Goal: Task Accomplishment & Management: Use online tool/utility

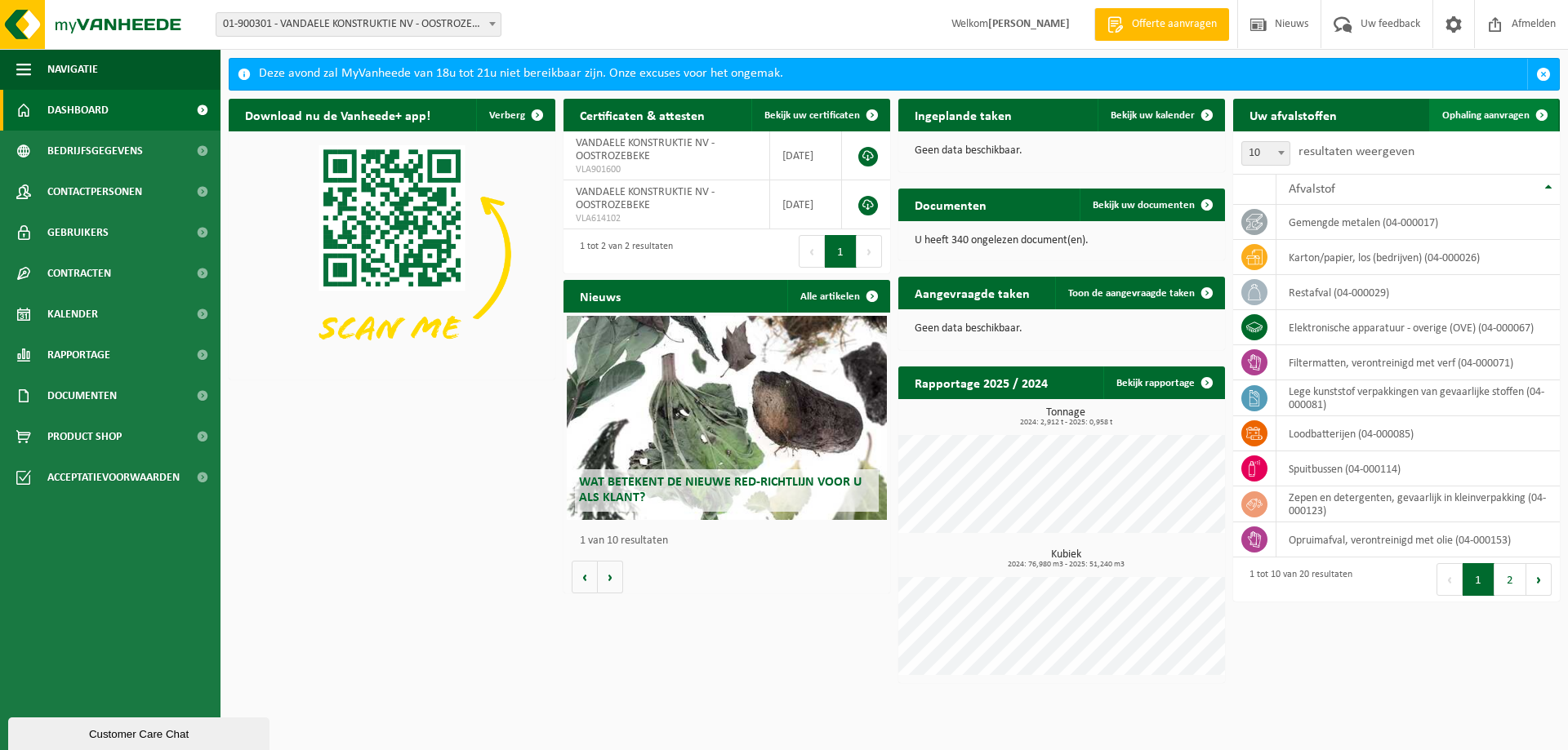
click at [1526, 116] on span at bounding box center [1542, 115] width 33 height 33
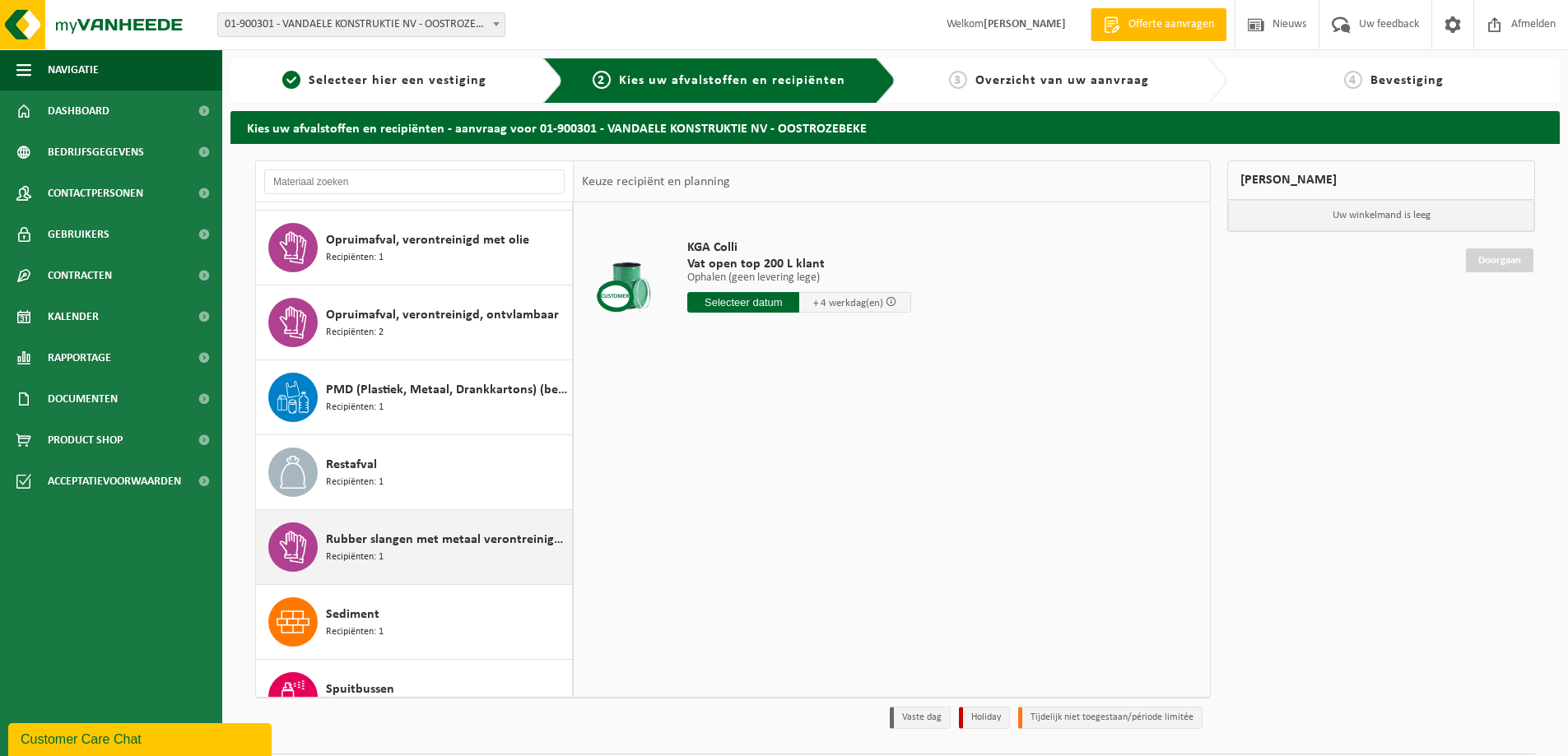
scroll to position [823, 0]
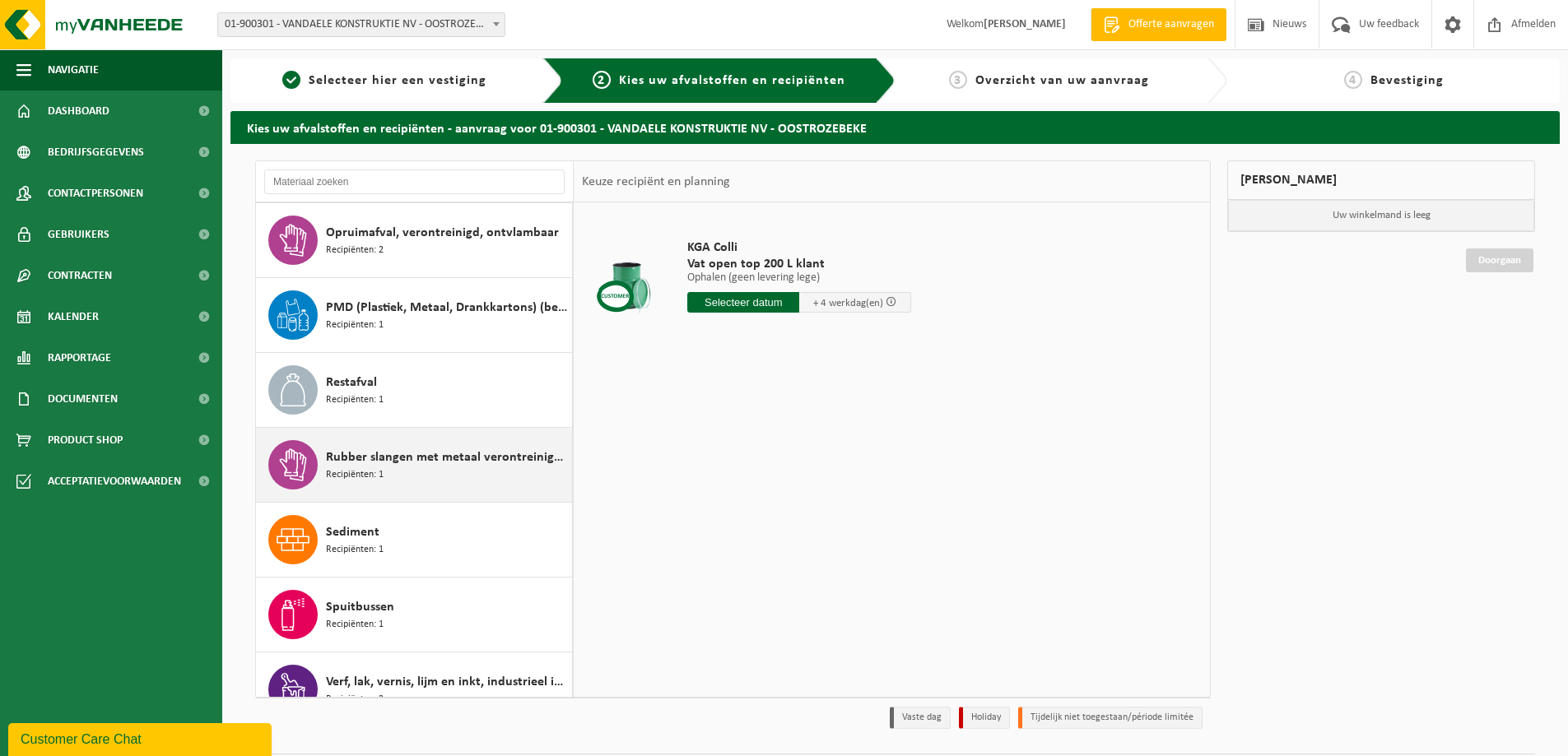
click at [425, 454] on span "Rubber slangen met metaal verontreinigd met olie" at bounding box center [446, 457] width 242 height 20
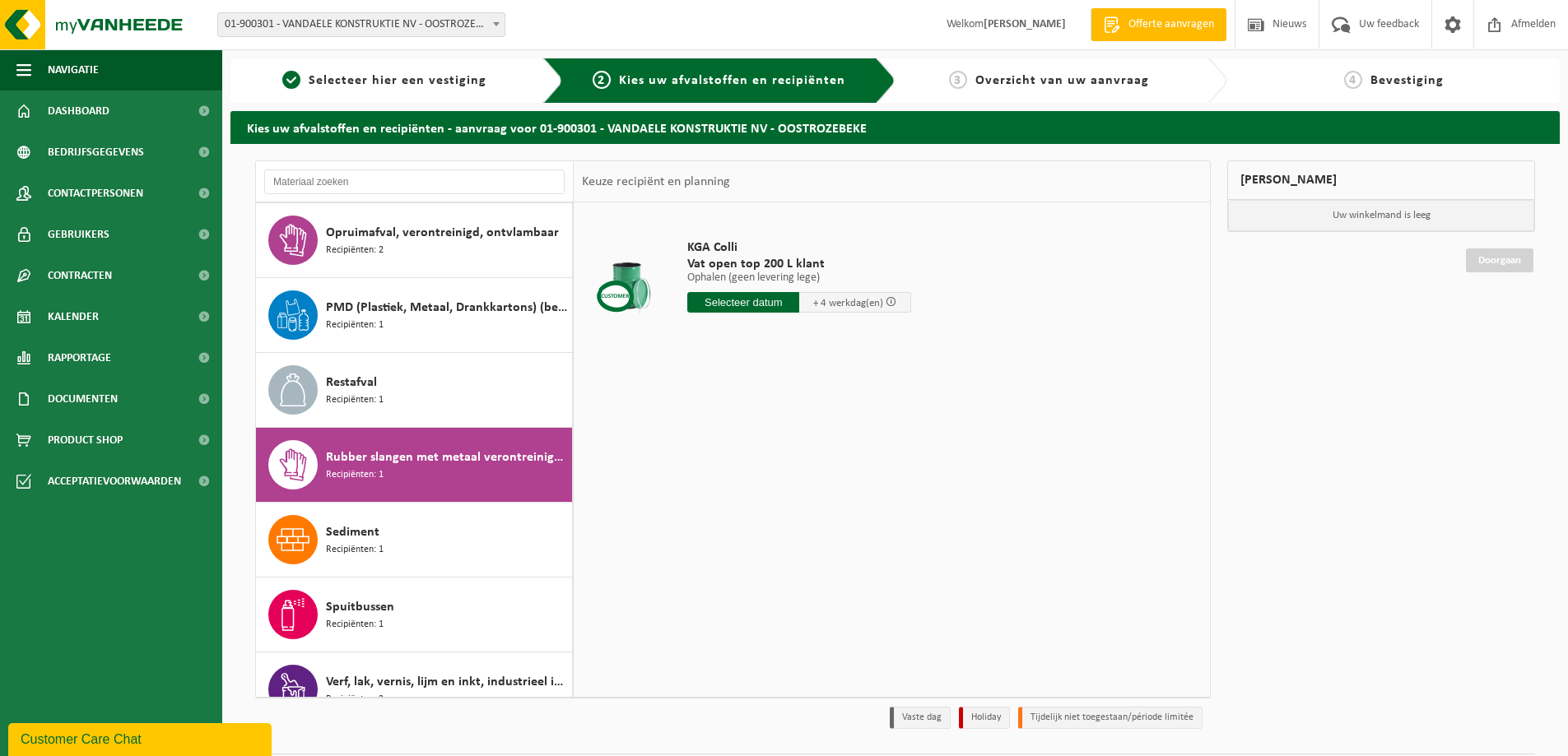
scroll to position [928, 0]
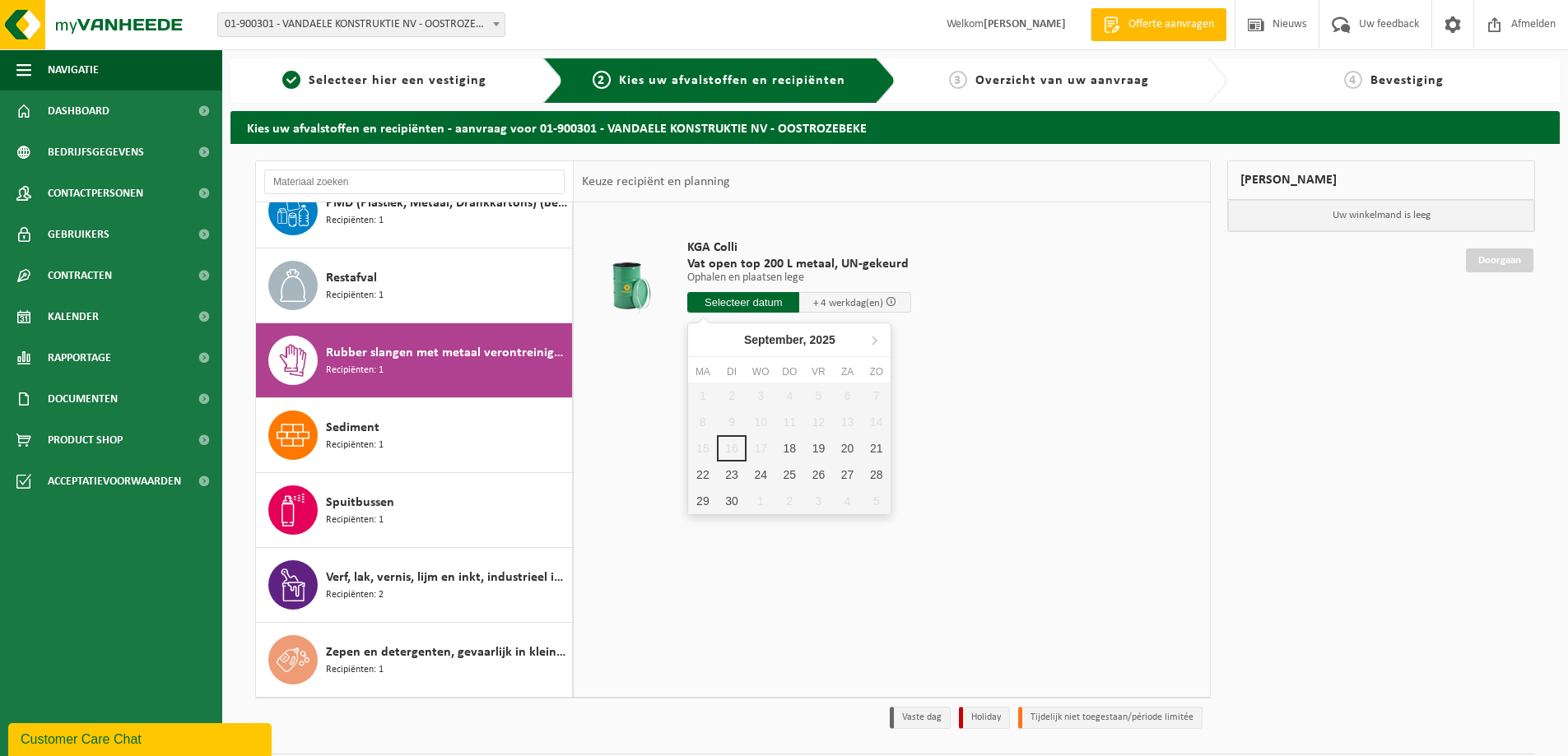
click at [751, 302] on input "text" at bounding box center [744, 302] width 112 height 20
click at [789, 447] on div "18" at bounding box center [790, 449] width 28 height 27
type input "Van 2025-09-18"
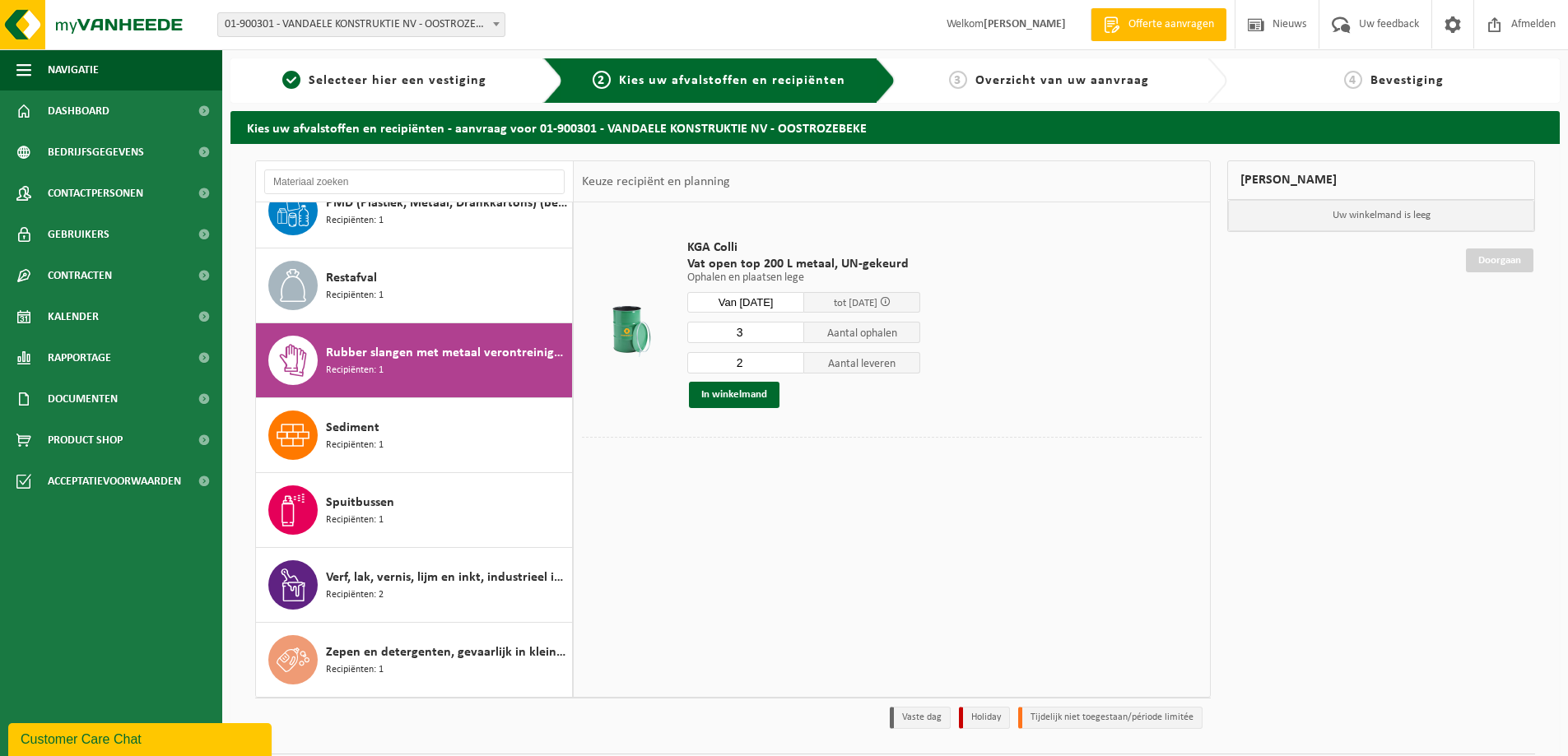
click at [791, 329] on input "3" at bounding box center [745, 333] width 117 height 21
click at [789, 334] on input "2" at bounding box center [745, 333] width 117 height 21
type input "1"
click at [789, 334] on input "1" at bounding box center [745, 333] width 117 height 21
type input "1"
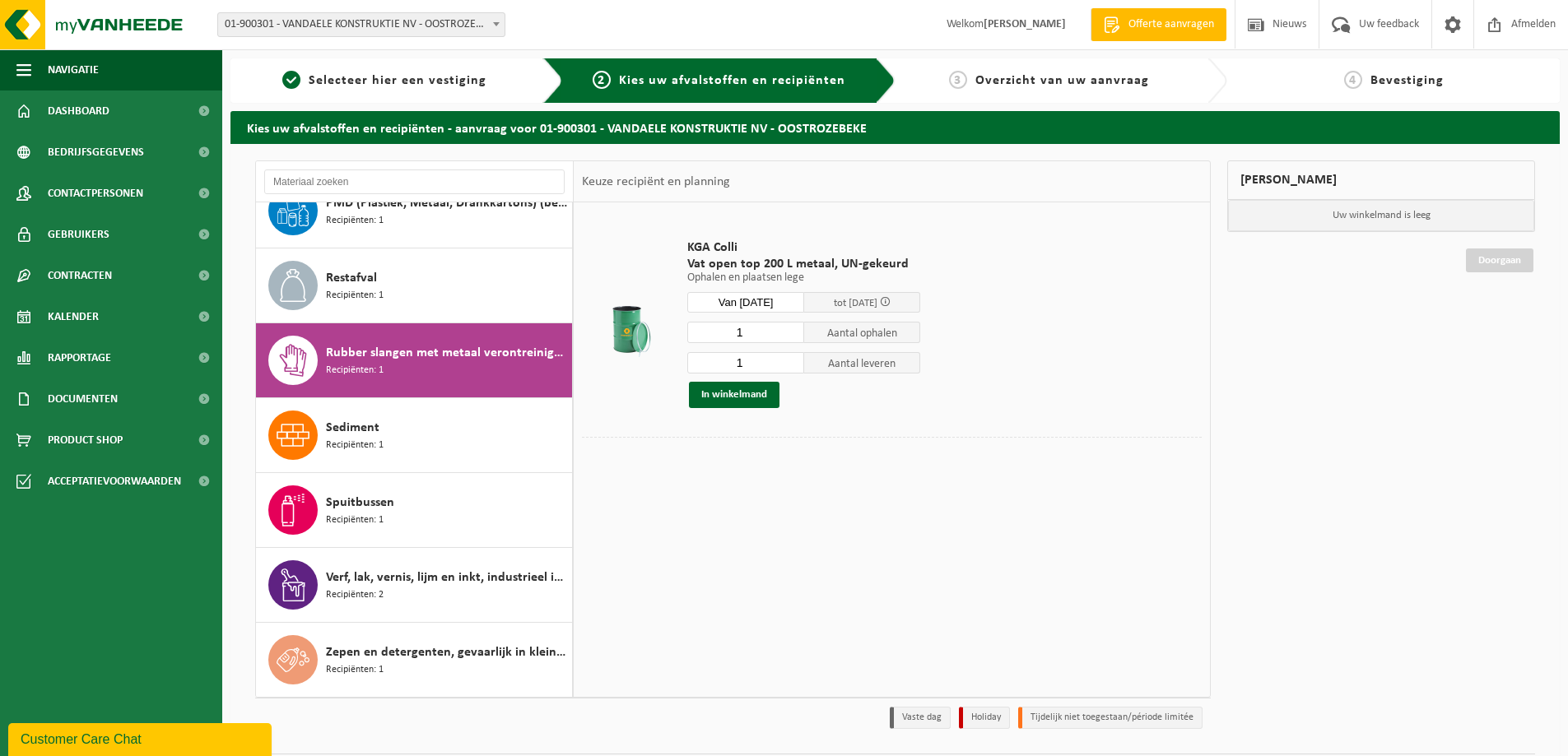
click at [791, 366] on input "1" at bounding box center [745, 363] width 117 height 21
click at [738, 397] on button "In winkelmand" at bounding box center [735, 395] width 91 height 27
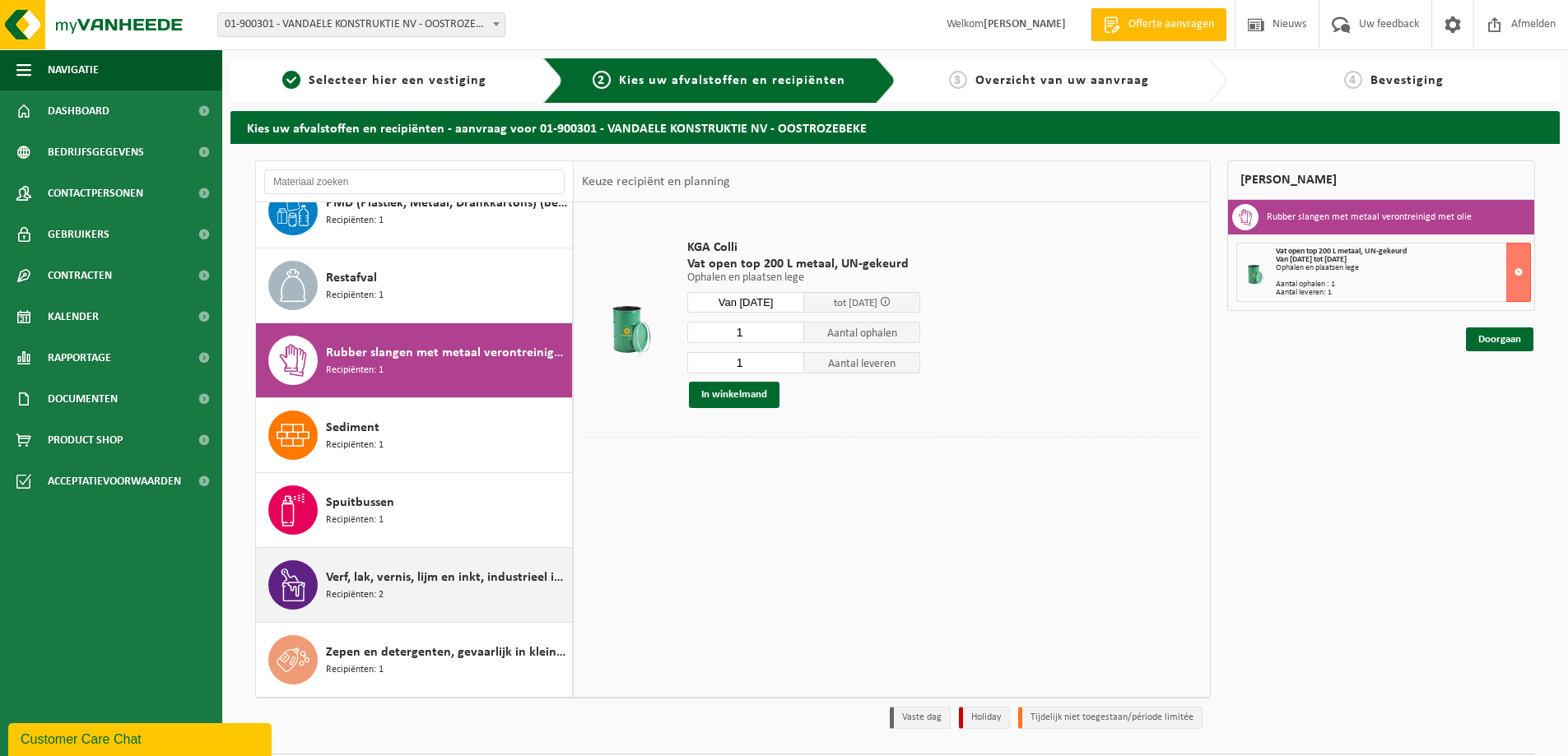
click at [446, 576] on span "Verf, lak, vernis, lijm en inkt, industrieel in 200lt-vat" at bounding box center [446, 578] width 242 height 20
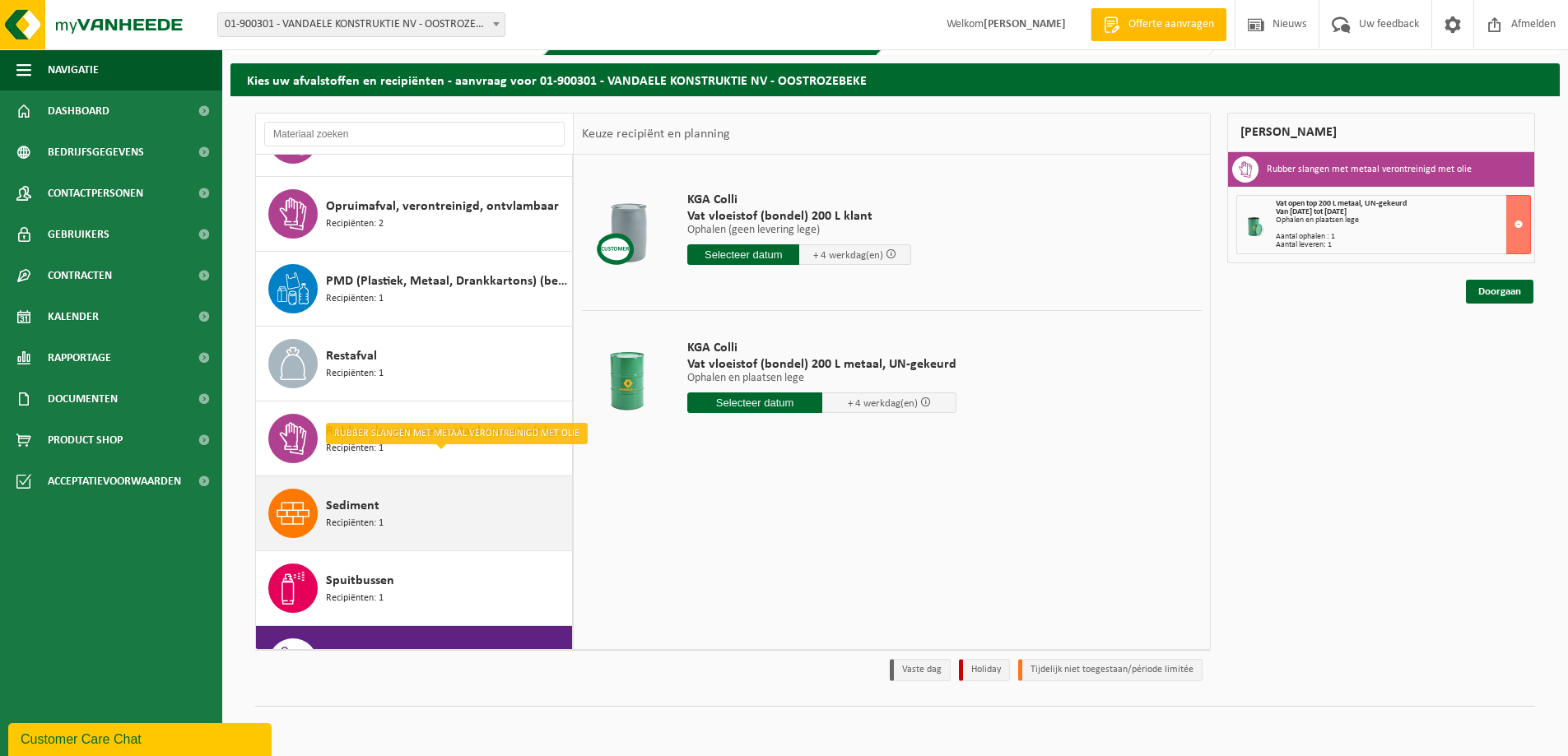
scroll to position [763, 0]
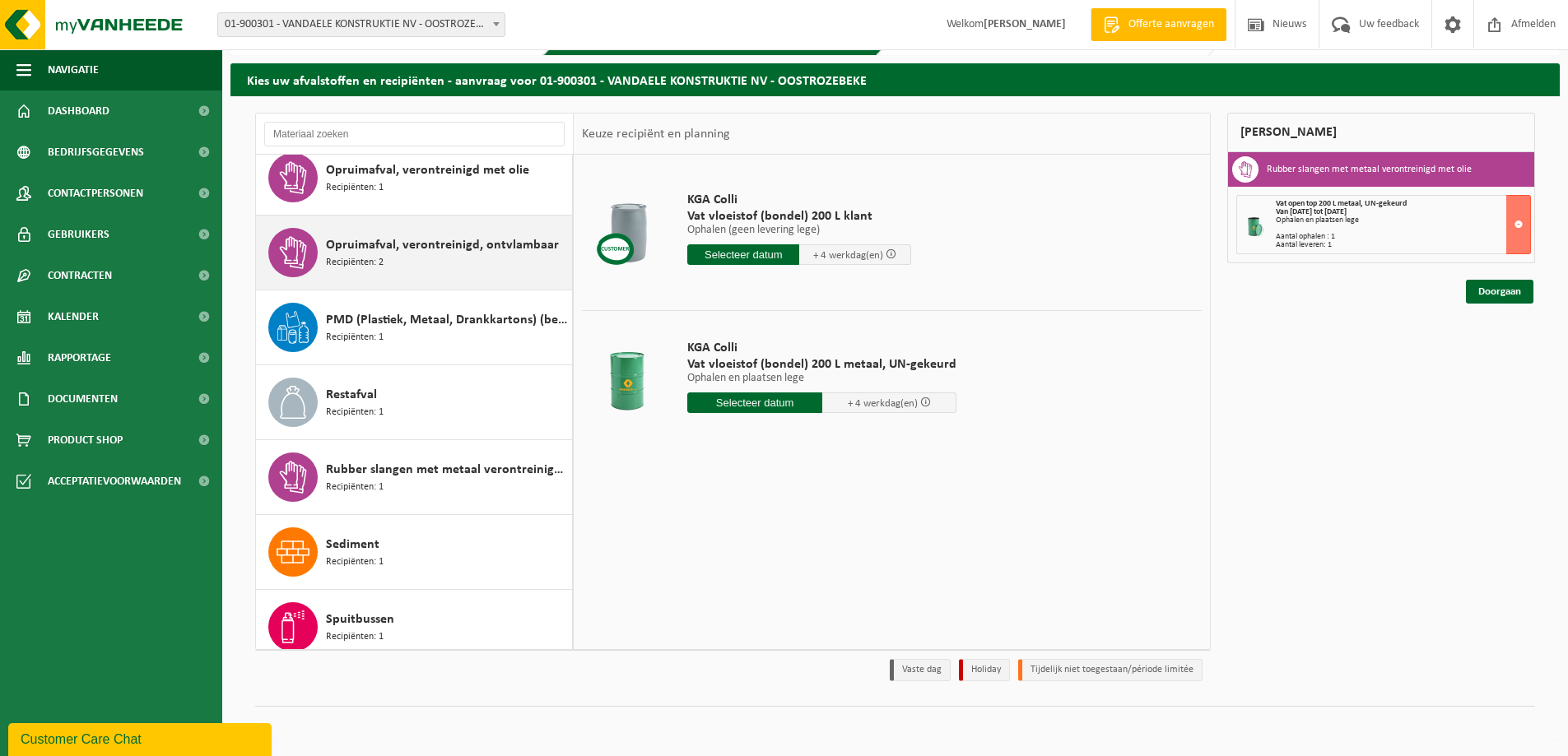
click at [406, 252] on span "Opruimafval, verontreinigd, ontvlambaar" at bounding box center [442, 245] width 233 height 20
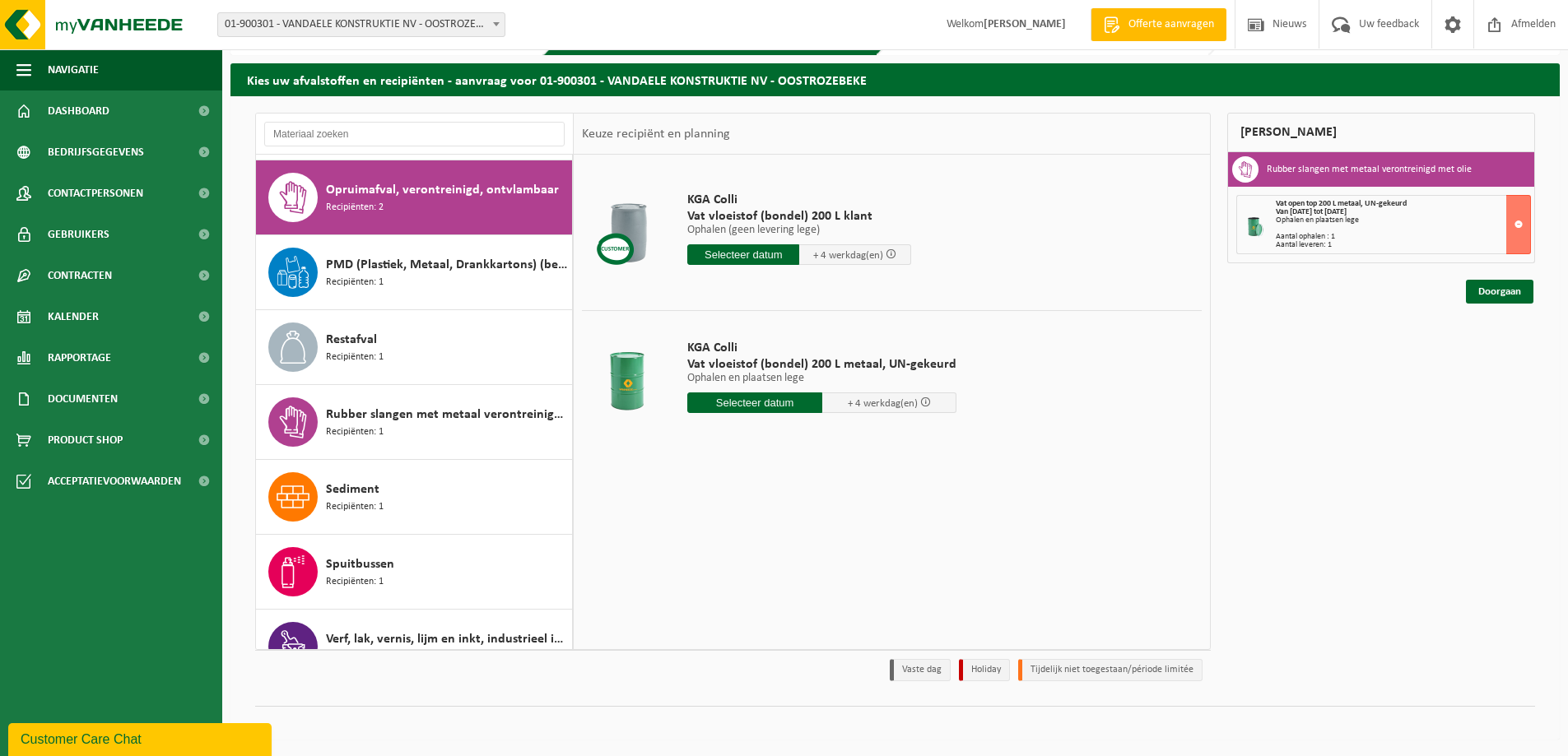
scroll to position [824, 0]
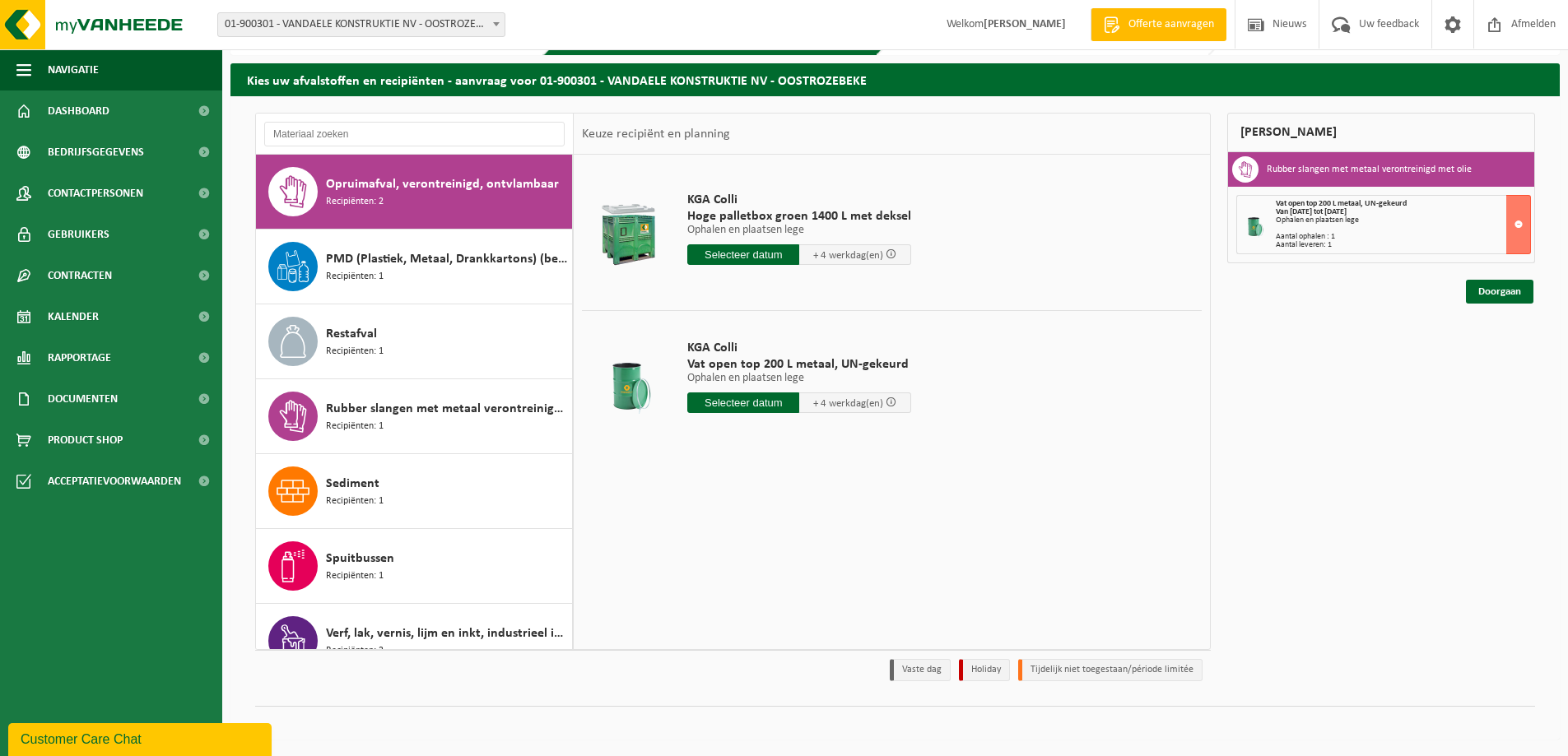
click at [778, 400] on input "text" at bounding box center [744, 402] width 112 height 20
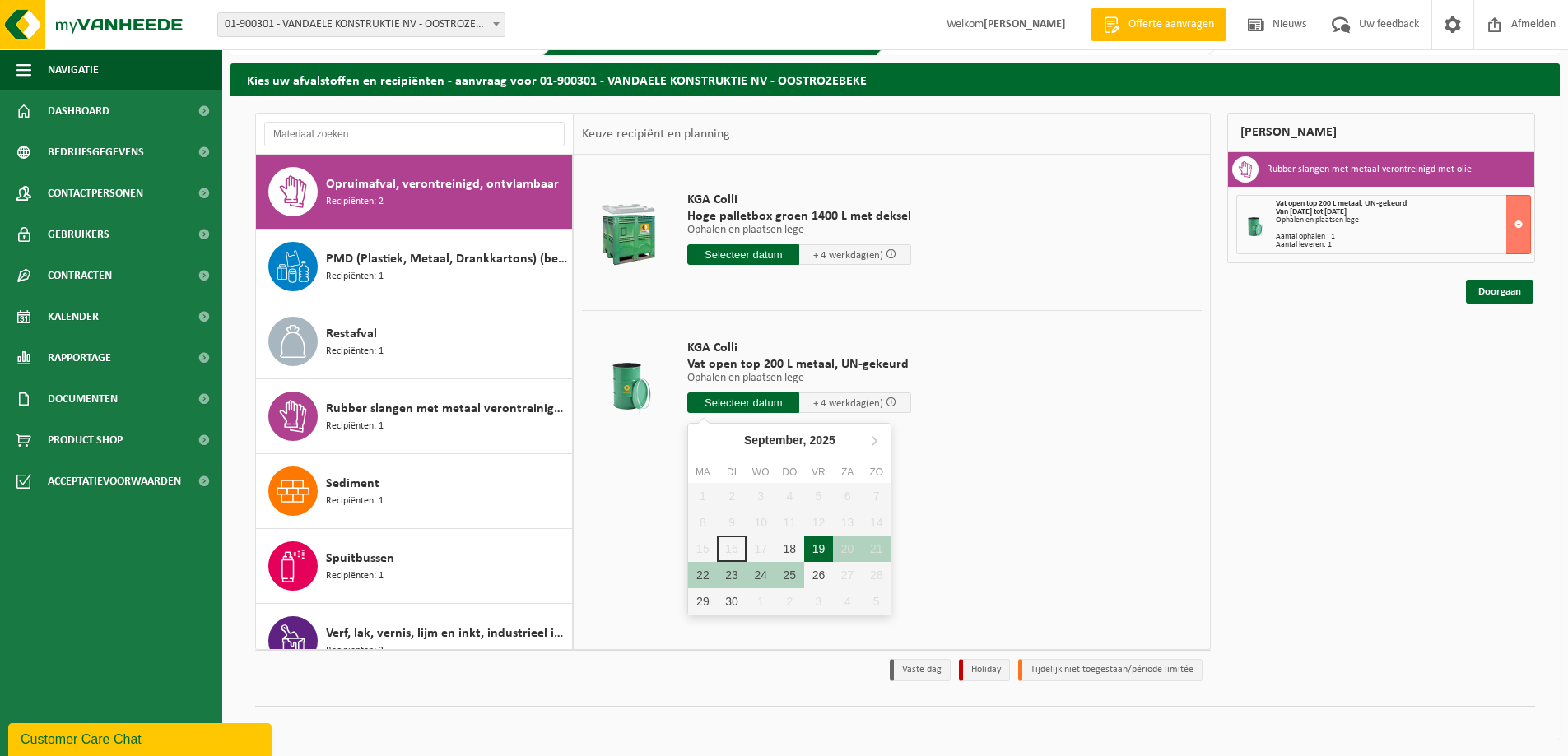
click at [816, 545] on div "19" at bounding box center [818, 549] width 28 height 27
type input "Van 2025-09-19"
type input "2025-09-19"
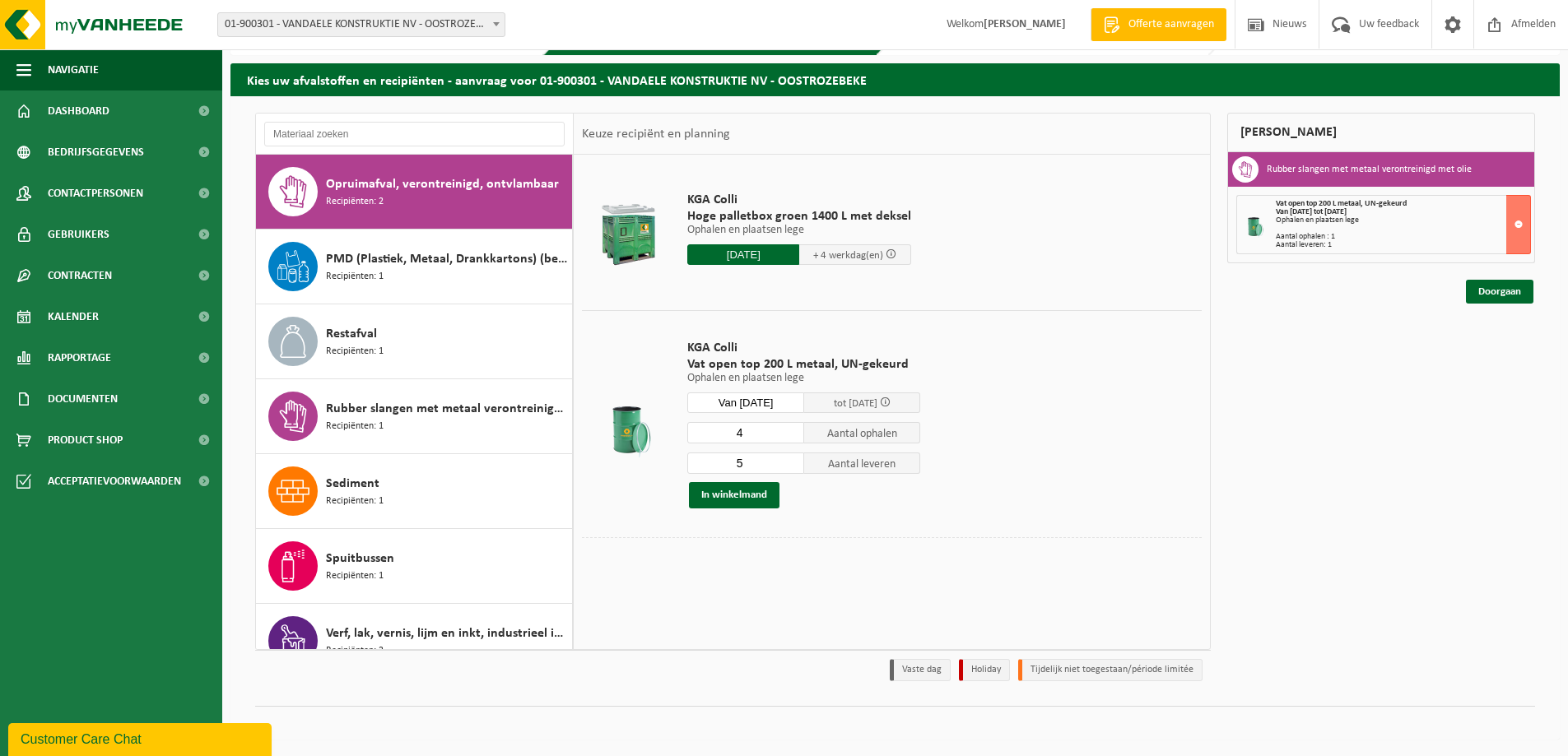
click at [789, 436] on input "4" at bounding box center [745, 433] width 117 height 21
click at [789, 436] on input "3" at bounding box center [745, 433] width 117 height 21
click at [789, 436] on input "2" at bounding box center [745, 433] width 117 height 21
click at [789, 436] on input "1" at bounding box center [745, 433] width 117 height 21
click at [789, 436] on input "0" at bounding box center [745, 433] width 117 height 21
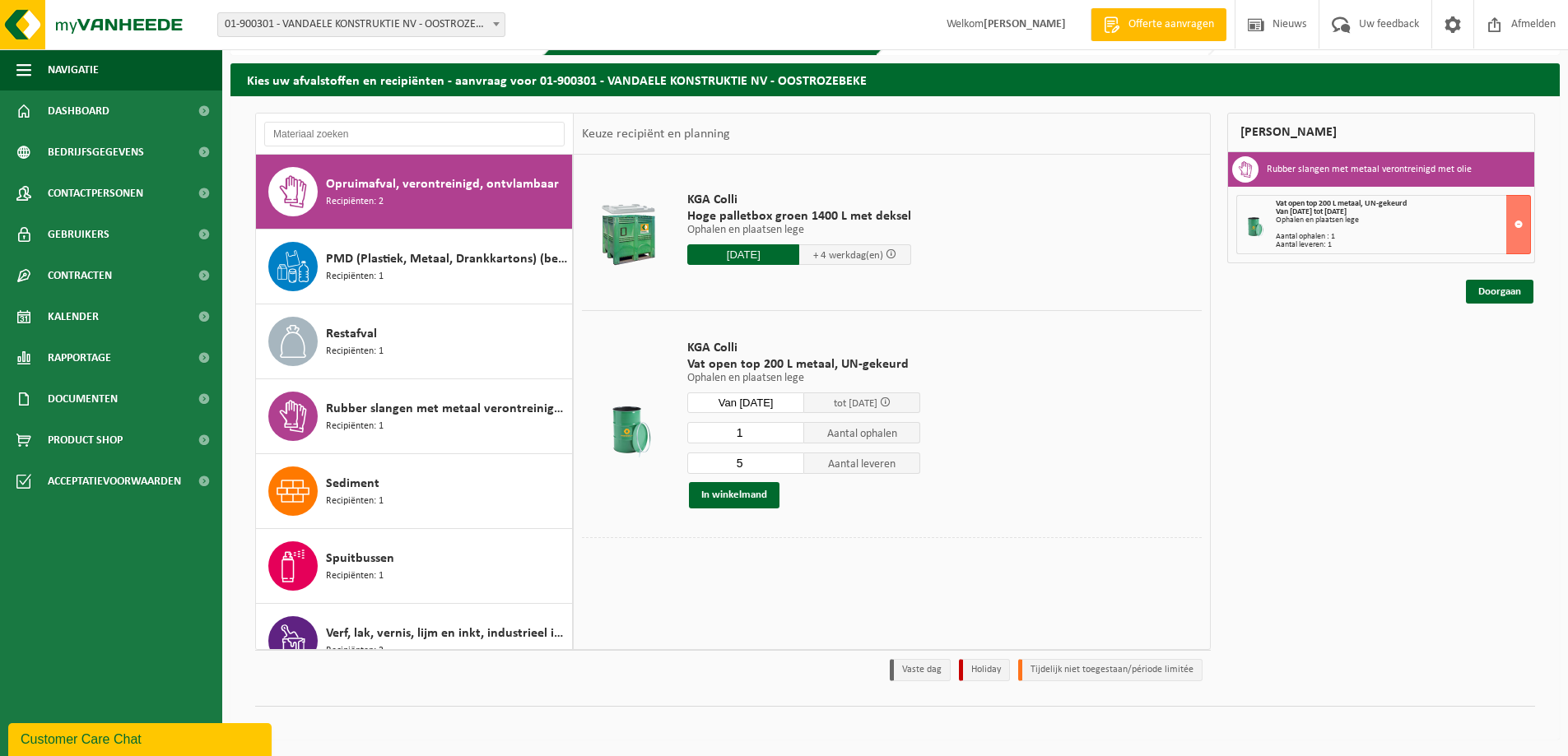
type input "1"
click at [789, 430] on input "1" at bounding box center [745, 433] width 117 height 21
click at [791, 468] on input "4" at bounding box center [745, 463] width 117 height 21
click at [791, 468] on input "3" at bounding box center [745, 463] width 117 height 21
click at [791, 468] on input "2" at bounding box center [745, 463] width 117 height 21
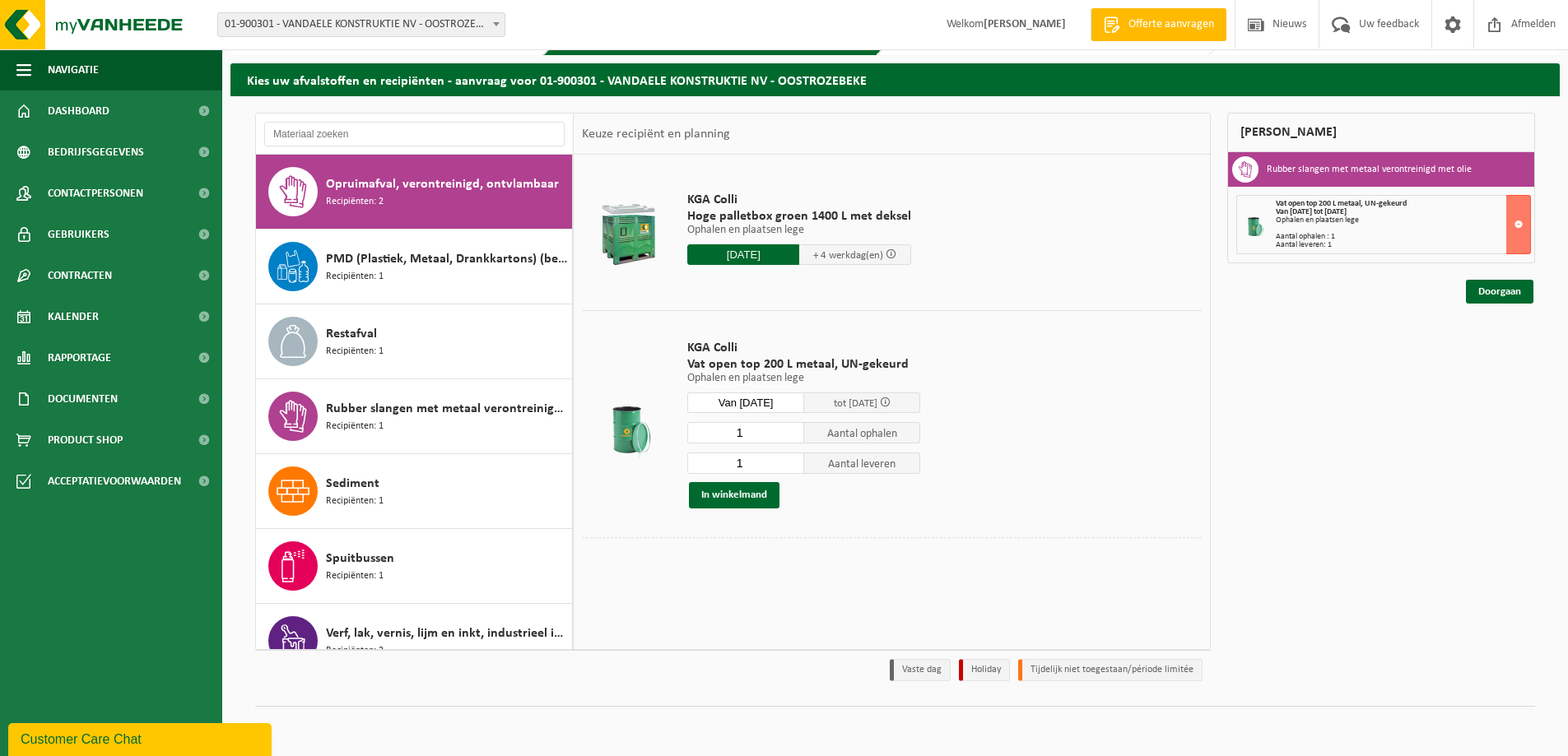
type input "1"
click at [791, 468] on input "1" at bounding box center [745, 463] width 117 height 21
click at [740, 495] on button "In winkelmand" at bounding box center [735, 495] width 91 height 27
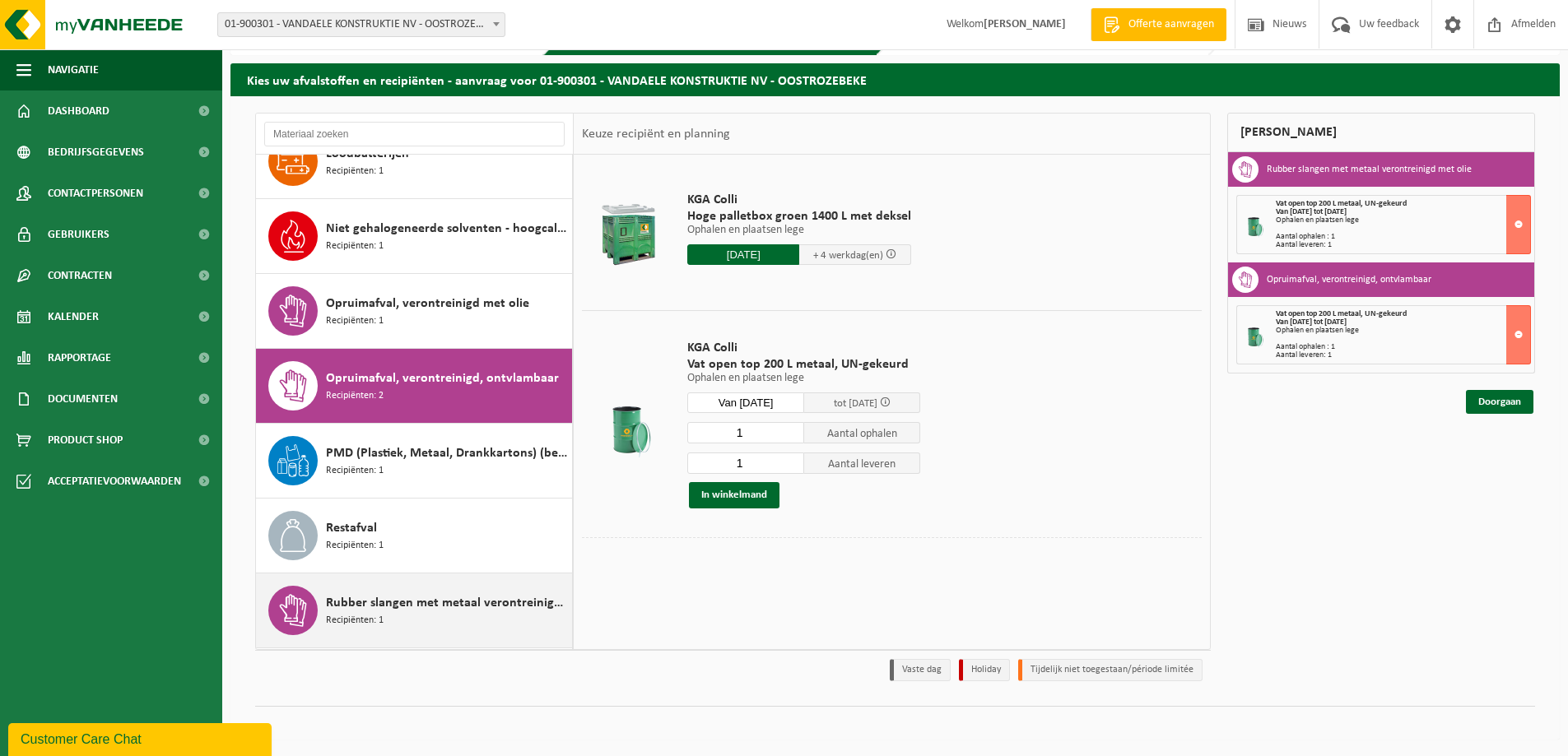
scroll to position [577, 0]
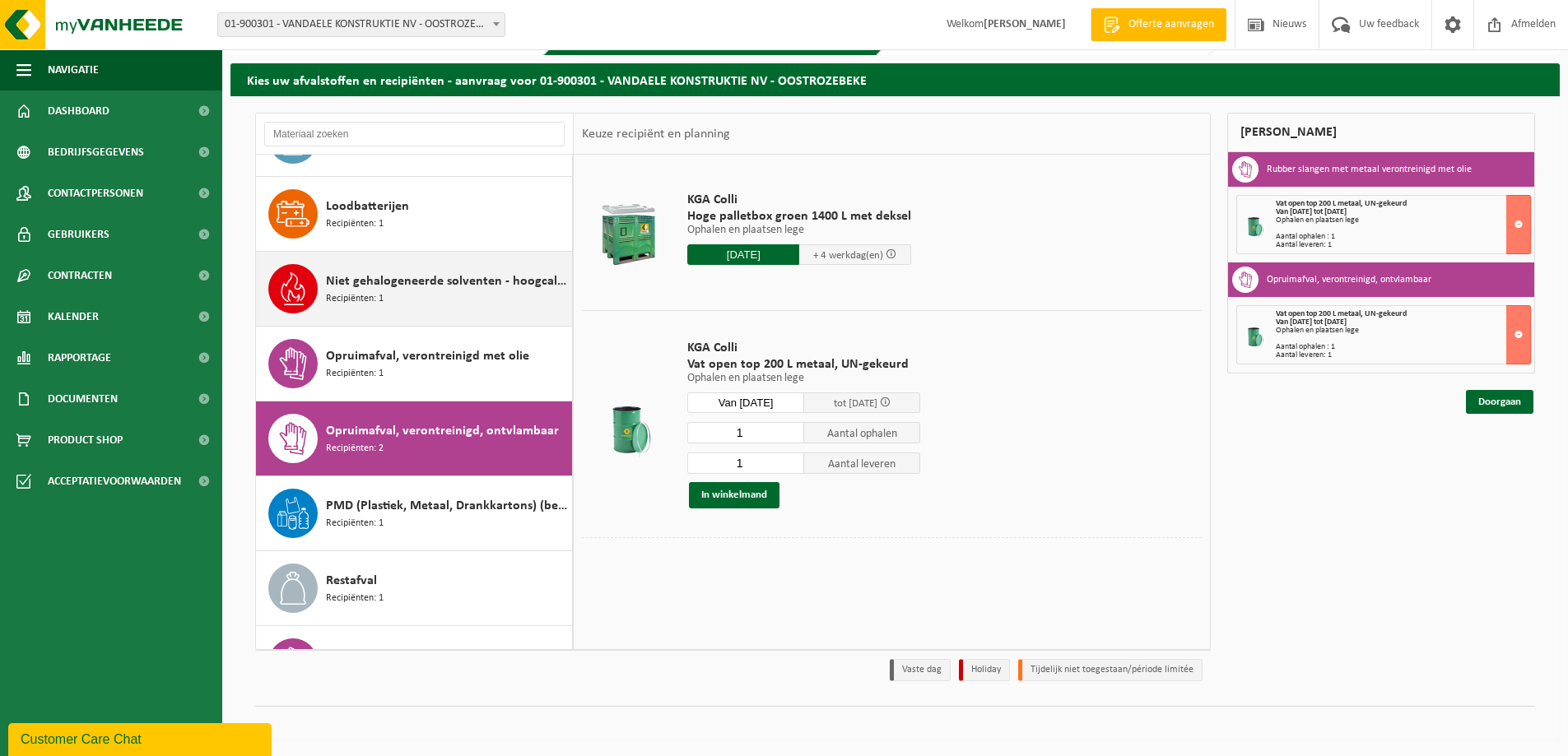
click at [436, 282] on span "Niet gehalogeneerde solventen - hoogcalorisch in 200lt-vat" at bounding box center [446, 281] width 242 height 20
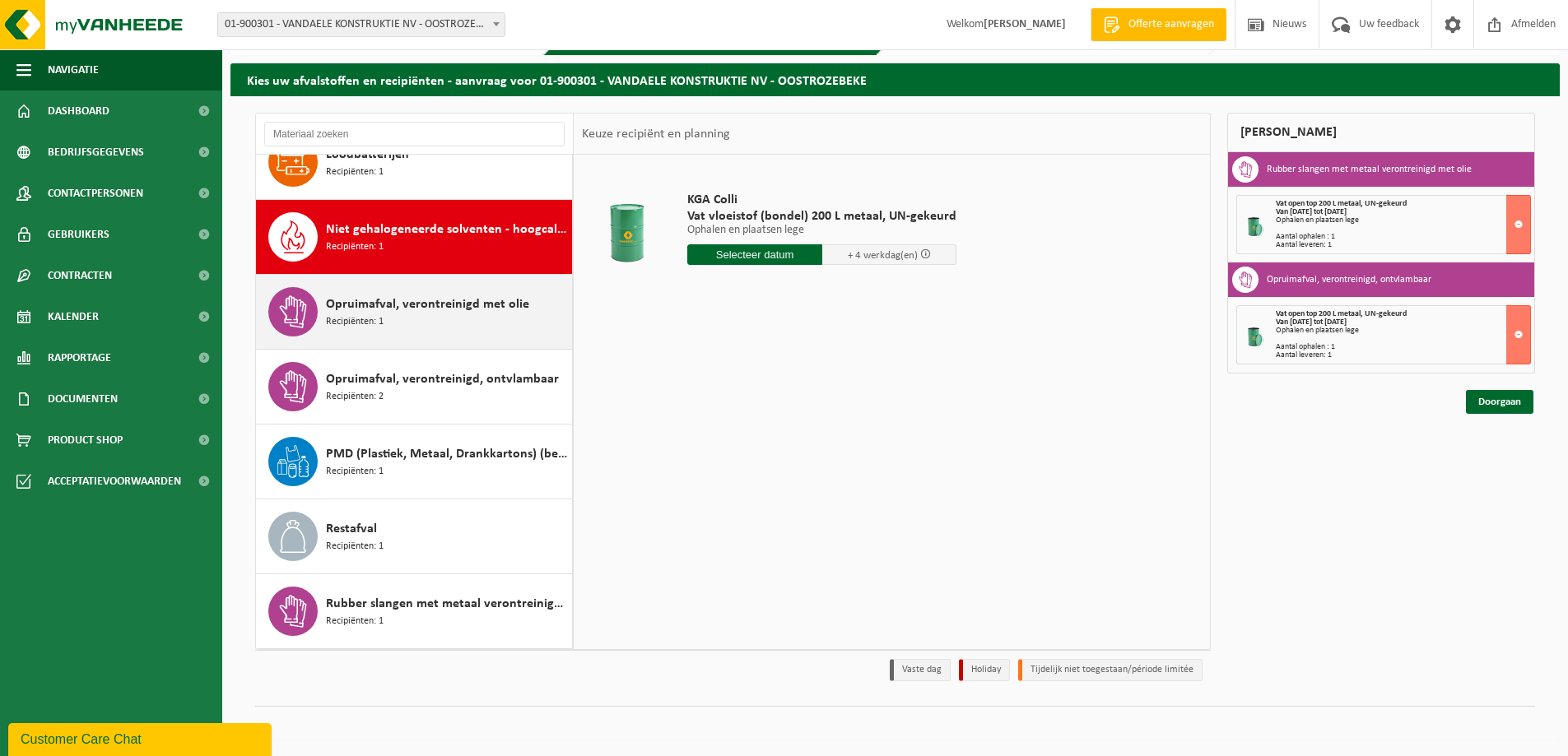
scroll to position [591, 0]
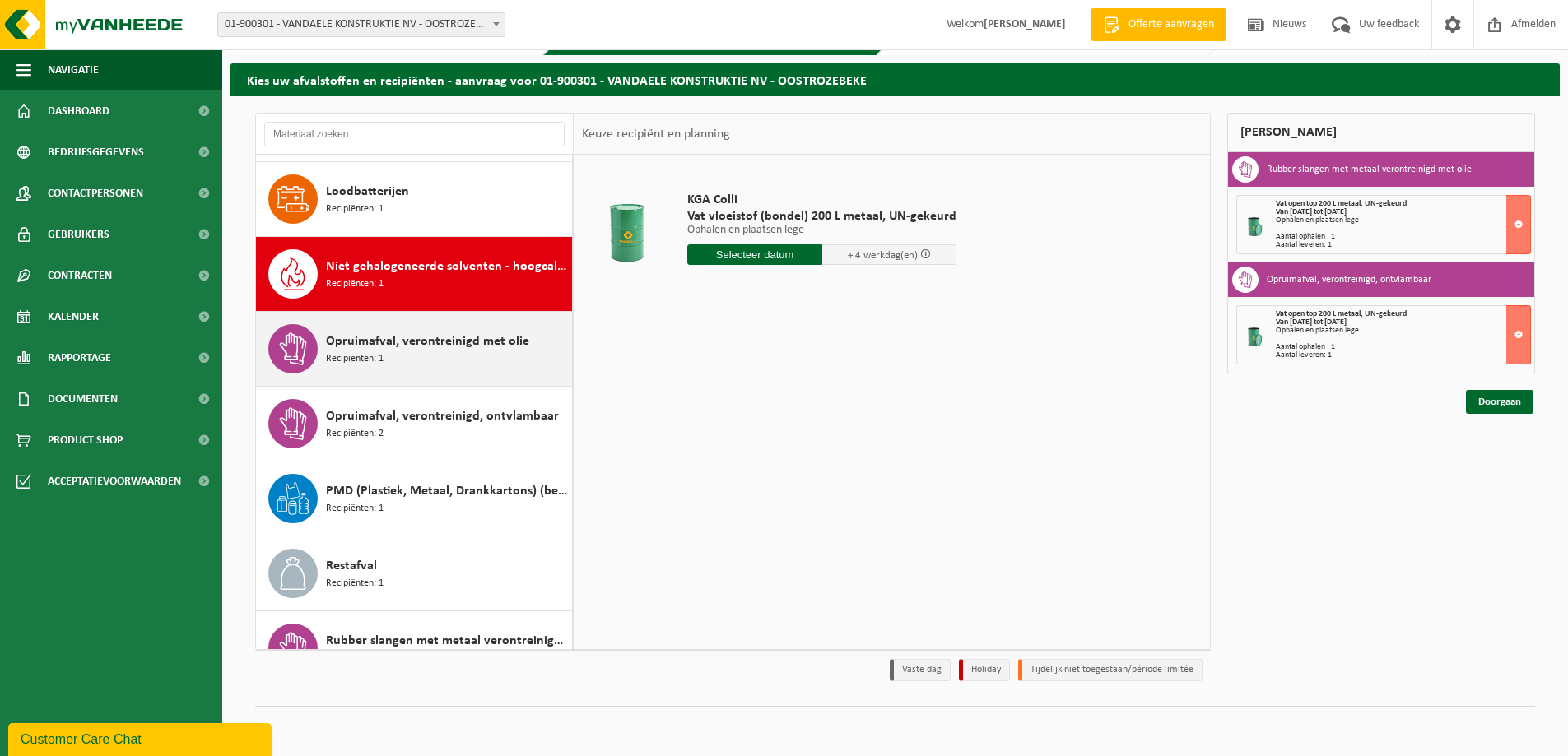
click at [456, 342] on span "Opruimafval, verontreinigd met olie" at bounding box center [427, 342] width 204 height 20
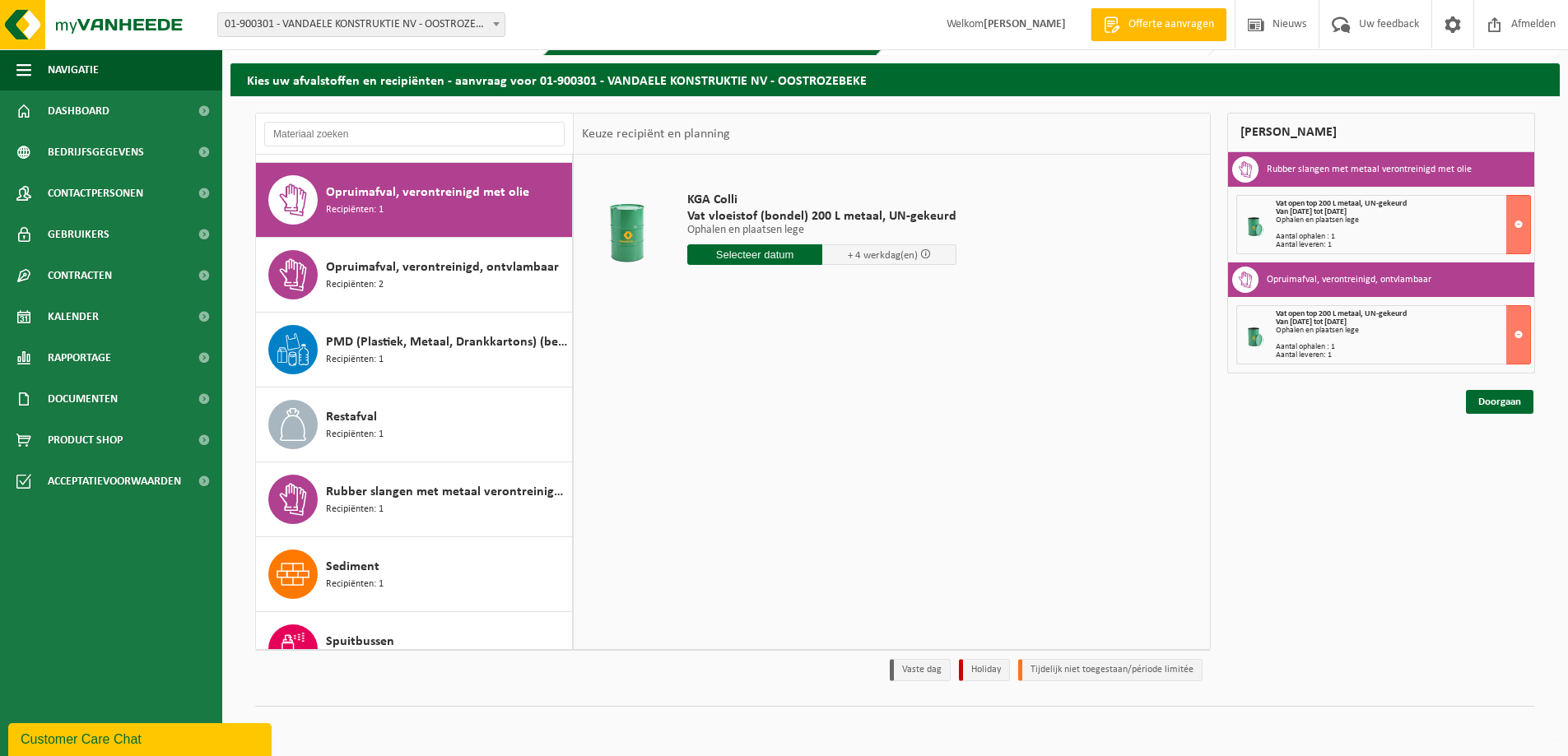
scroll to position [749, 0]
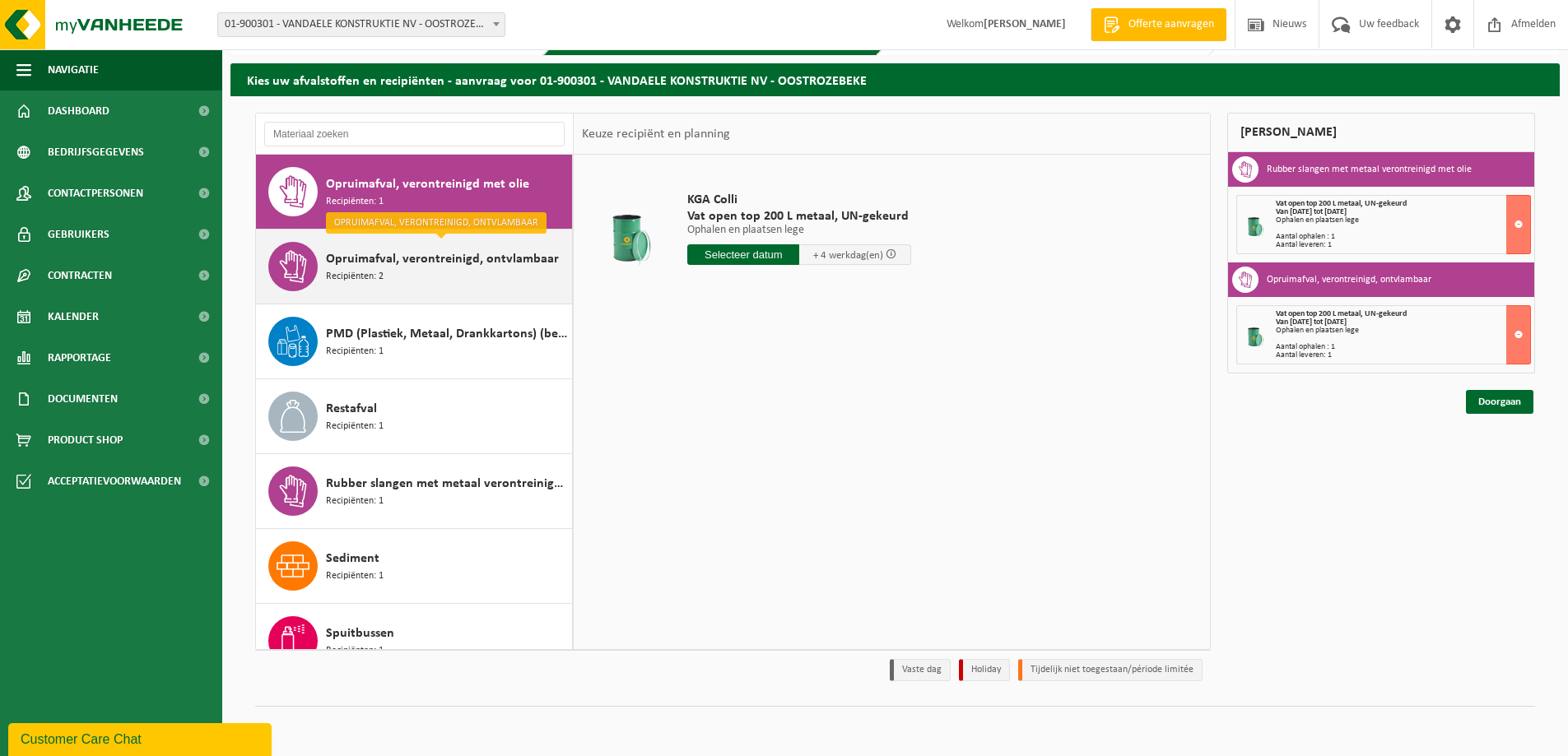
click at [458, 270] on div "Opruimafval, verontreinigd, ontvlambaar Recipiënten: 2" at bounding box center [446, 267] width 242 height 50
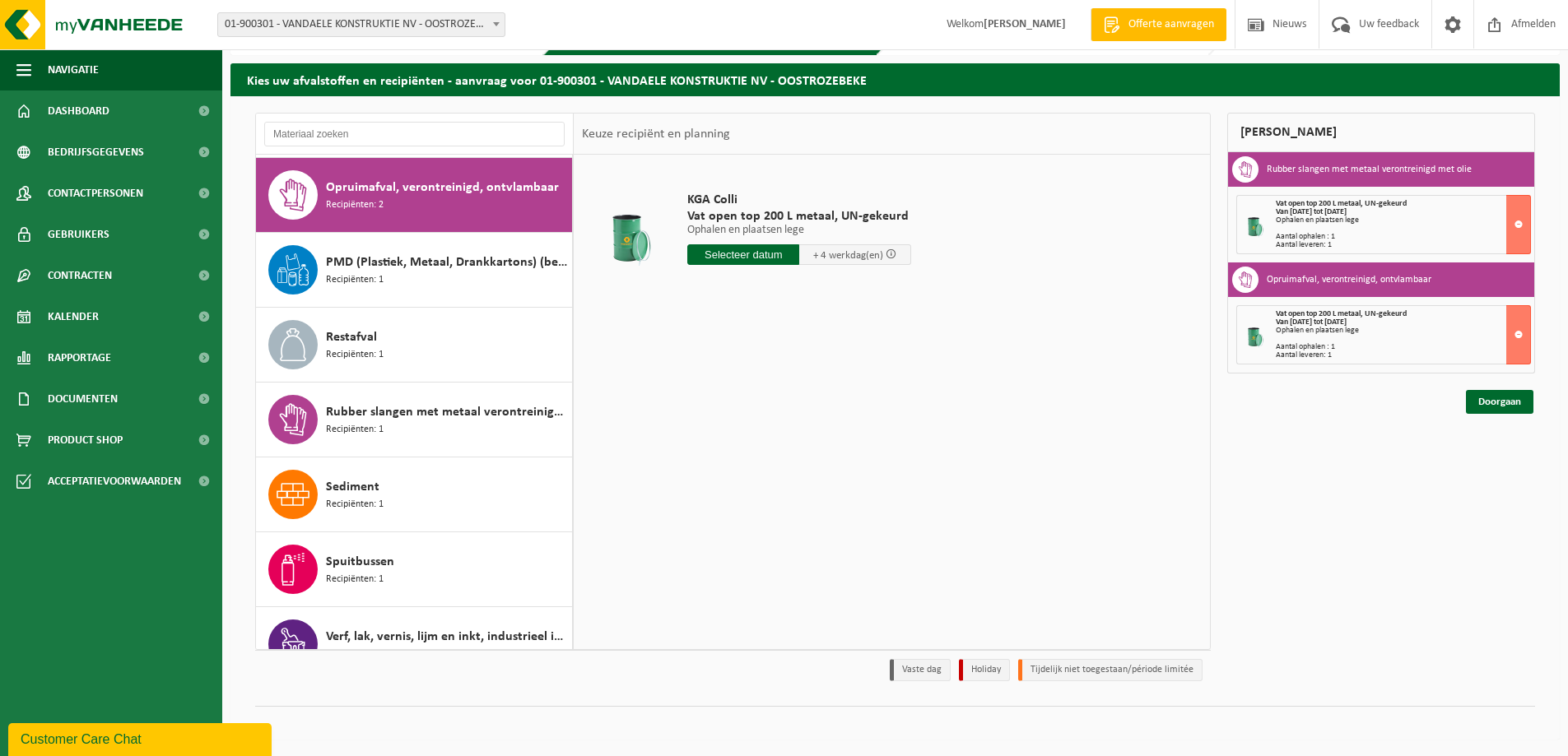
scroll to position [824, 0]
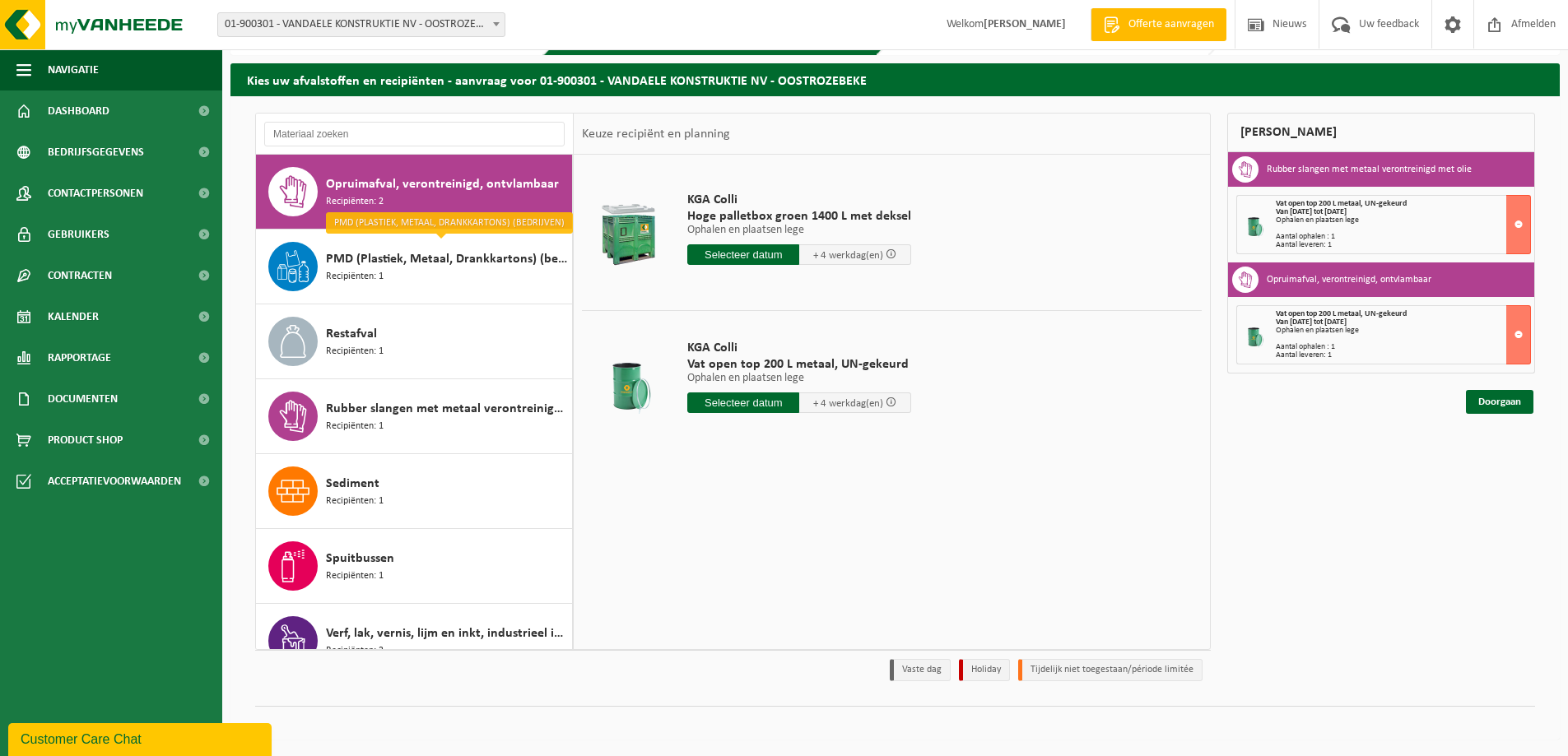
click at [432, 189] on span "Opruimafval, verontreinigd, ontvlambaar" at bounding box center [442, 184] width 233 height 20
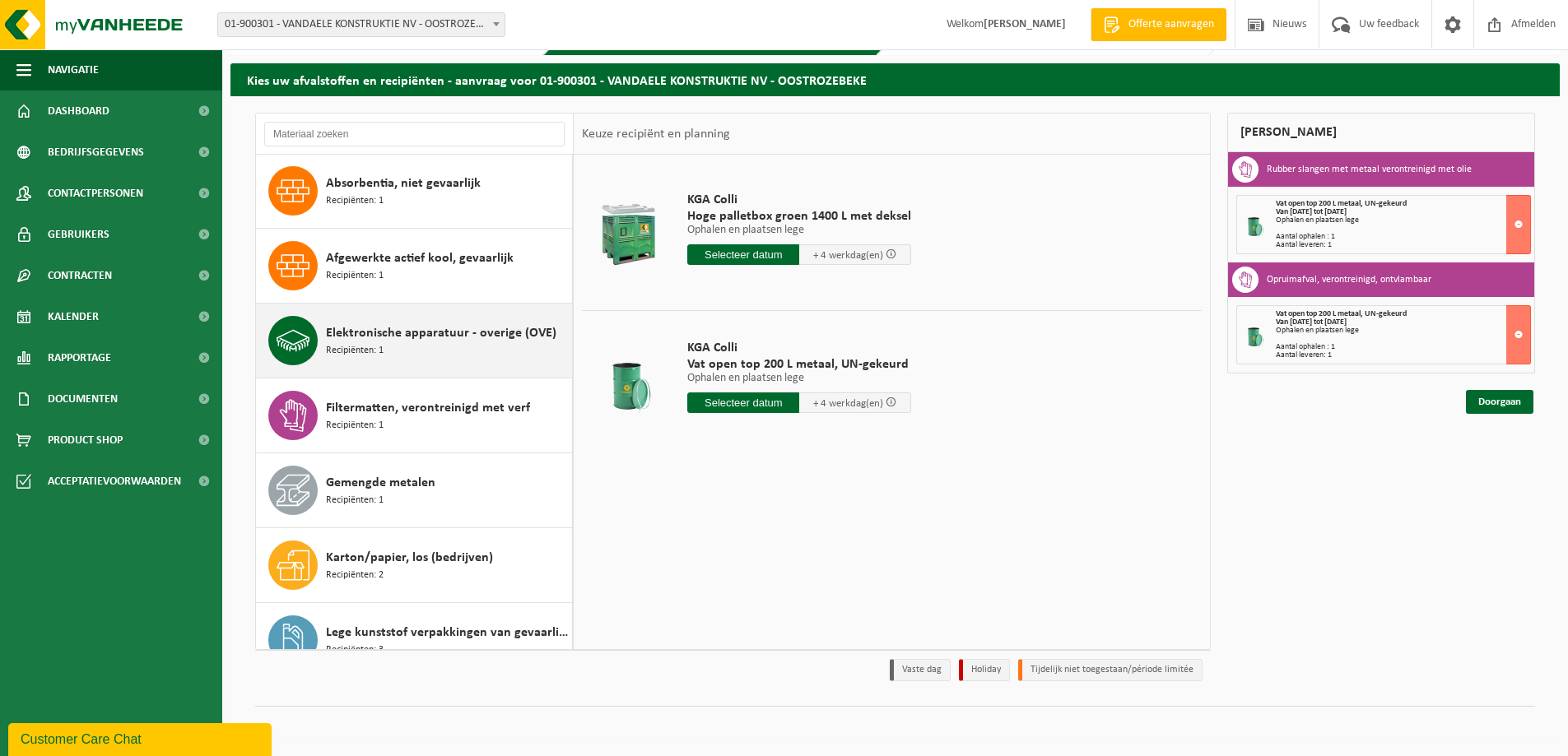
scroll to position [0, 0]
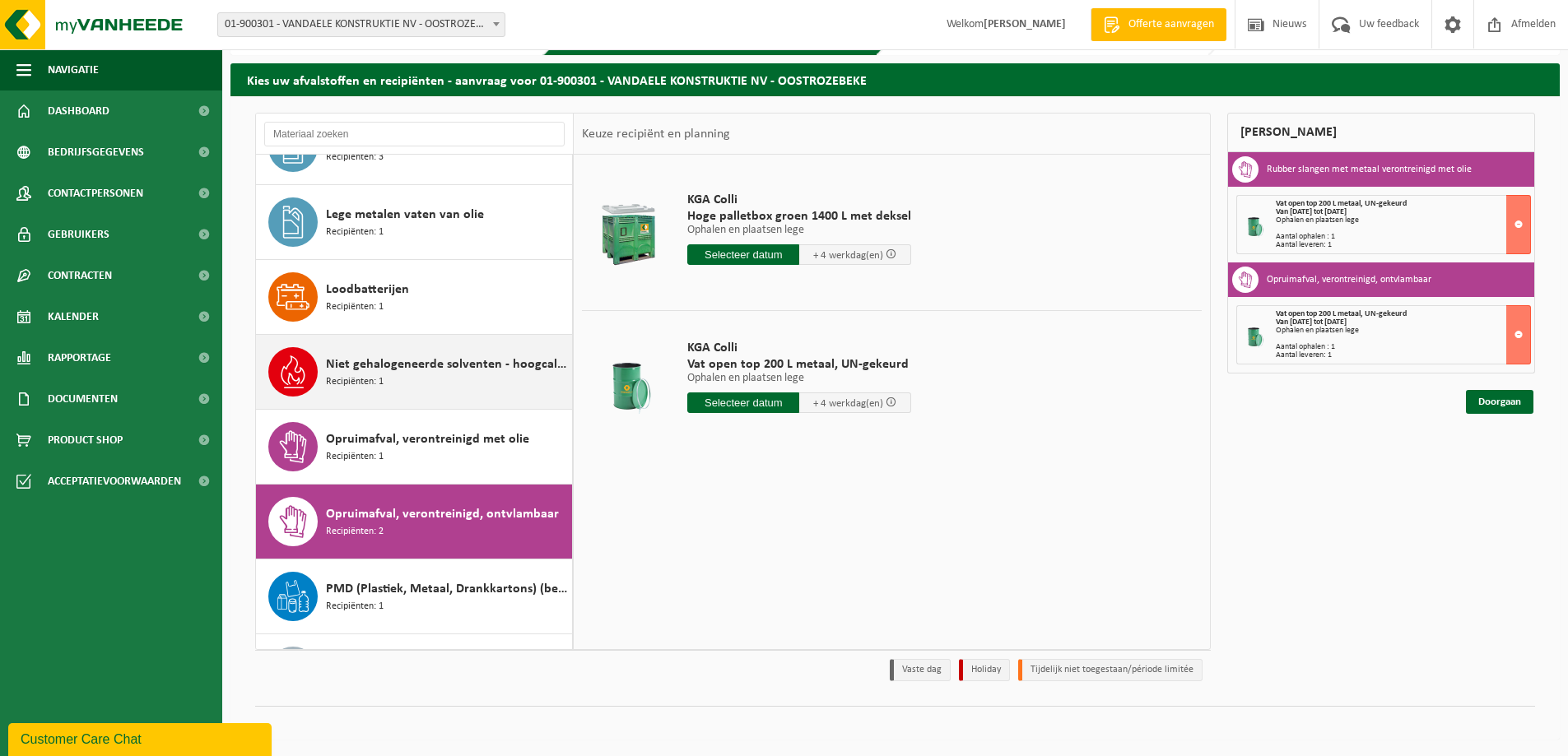
click at [421, 372] on span "Niet gehalogeneerde solventen - hoogcalorisch in 200lt-vat" at bounding box center [446, 365] width 242 height 20
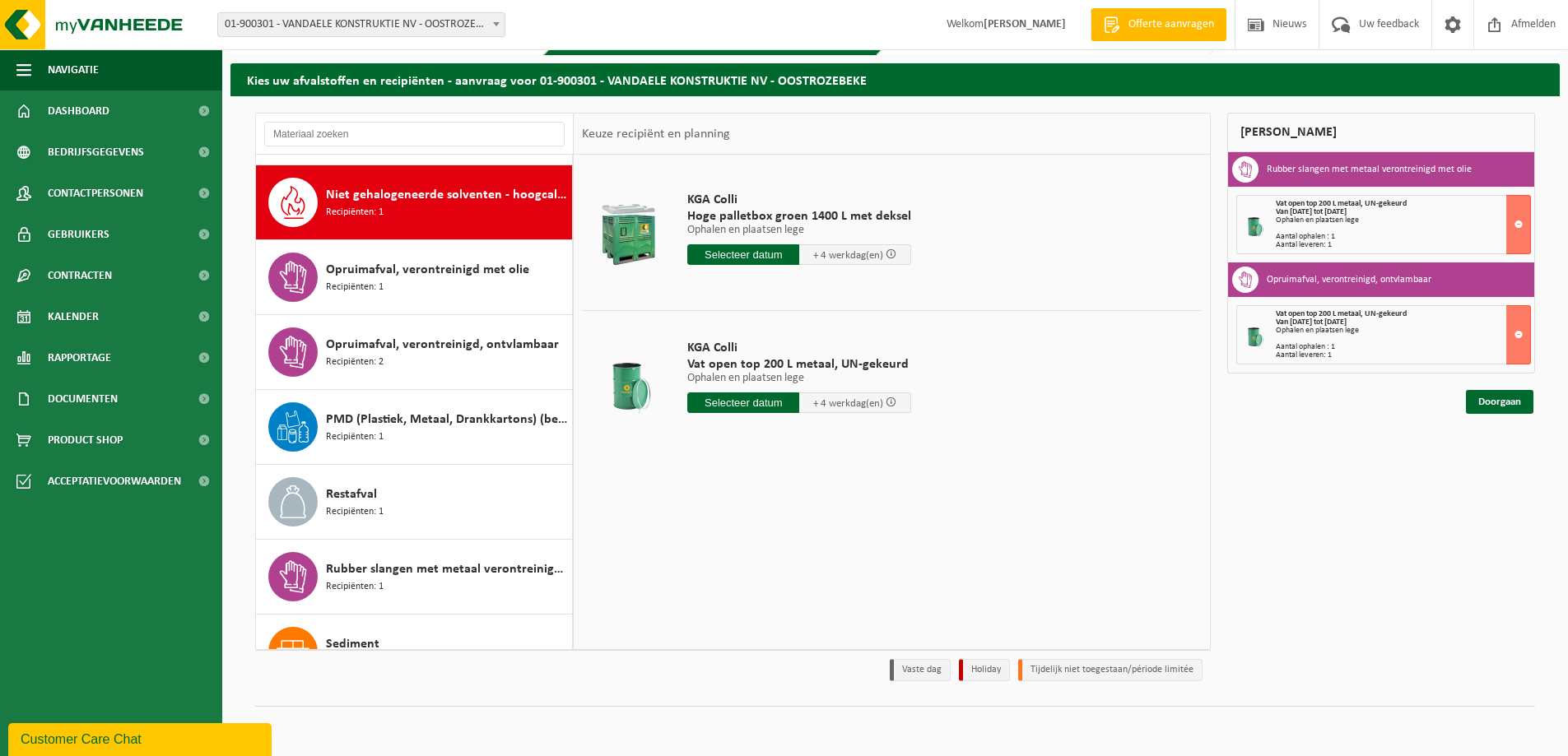
scroll to position [674, 0]
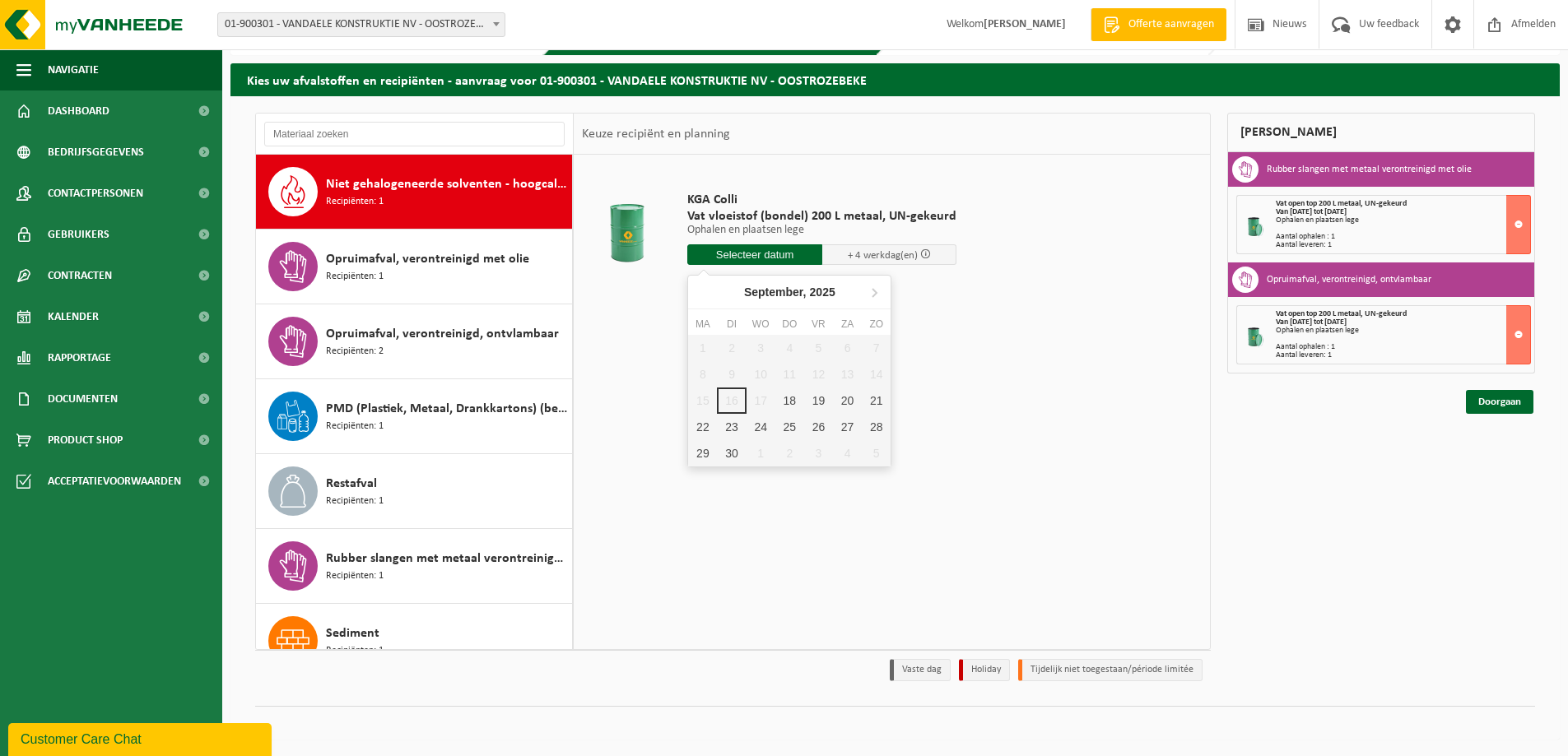
click at [760, 252] on input "text" at bounding box center [755, 254] width 135 height 20
click at [822, 399] on div "19" at bounding box center [818, 401] width 28 height 27
type input "Van 2025-09-19"
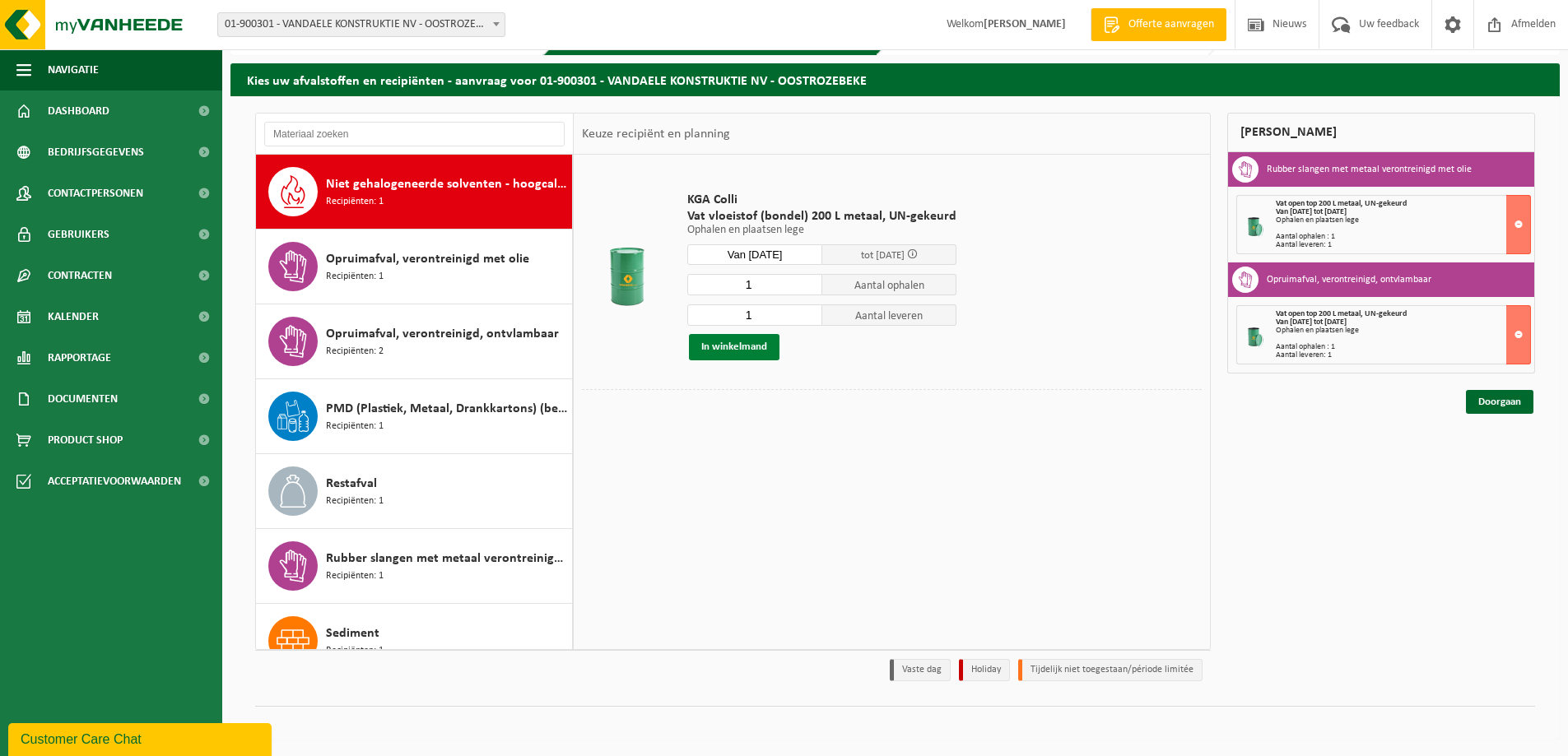
click at [756, 348] on button "In winkelmand" at bounding box center [735, 348] width 91 height 27
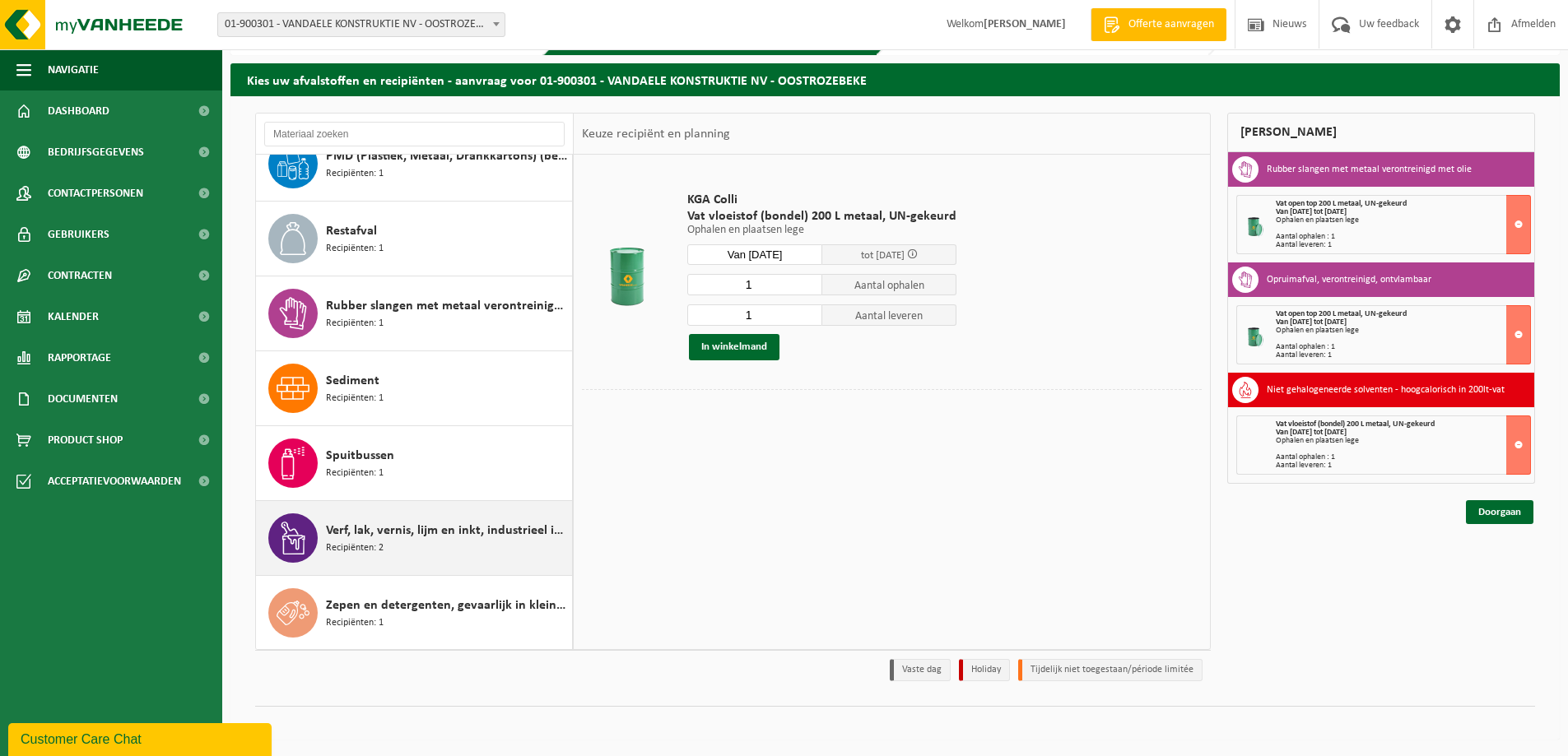
scroll to position [928, 0]
click at [443, 533] on span "Verf, lak, vernis, lijm en inkt, industrieel in 200lt-vat" at bounding box center [446, 530] width 242 height 20
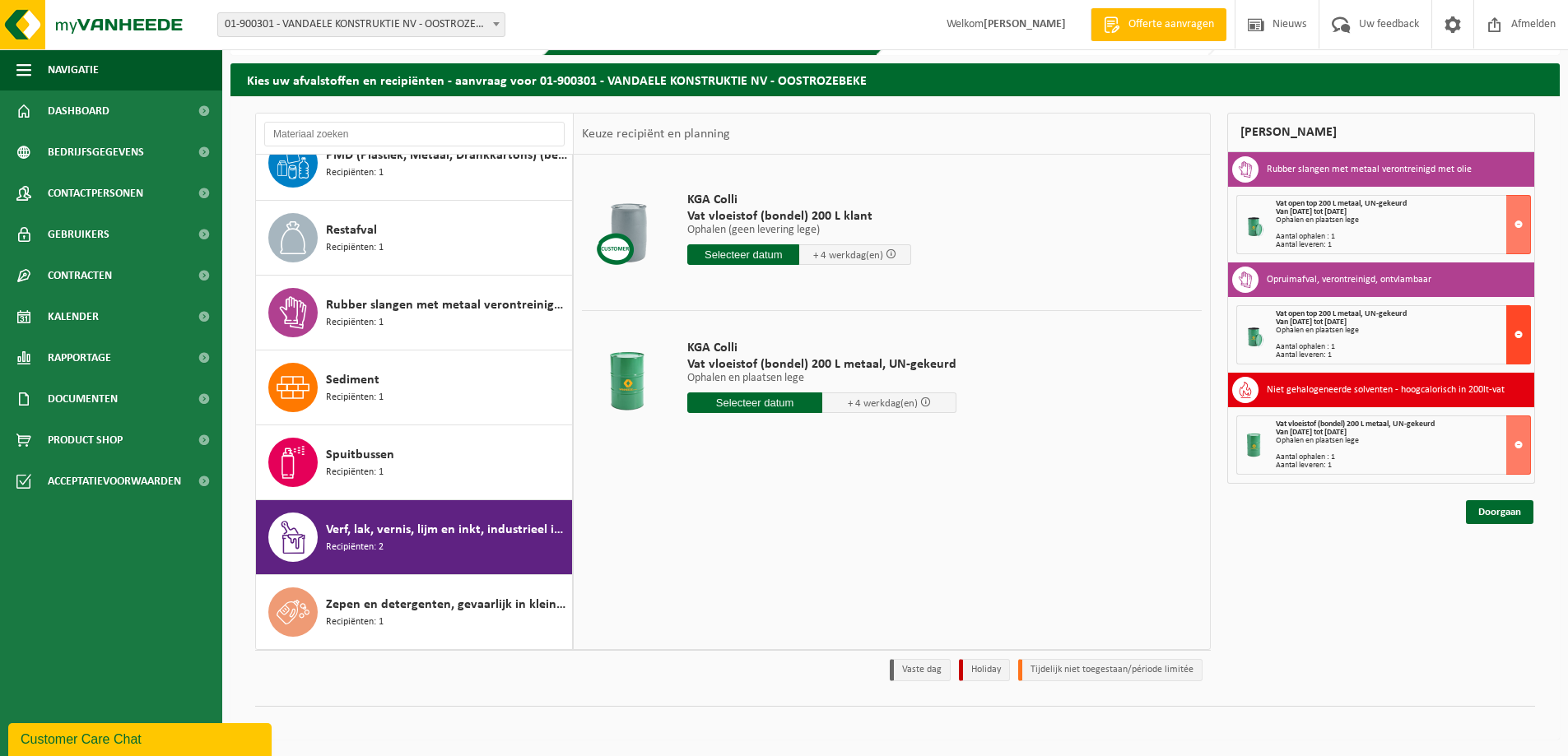
click at [1519, 330] on button at bounding box center [1519, 334] width 25 height 60
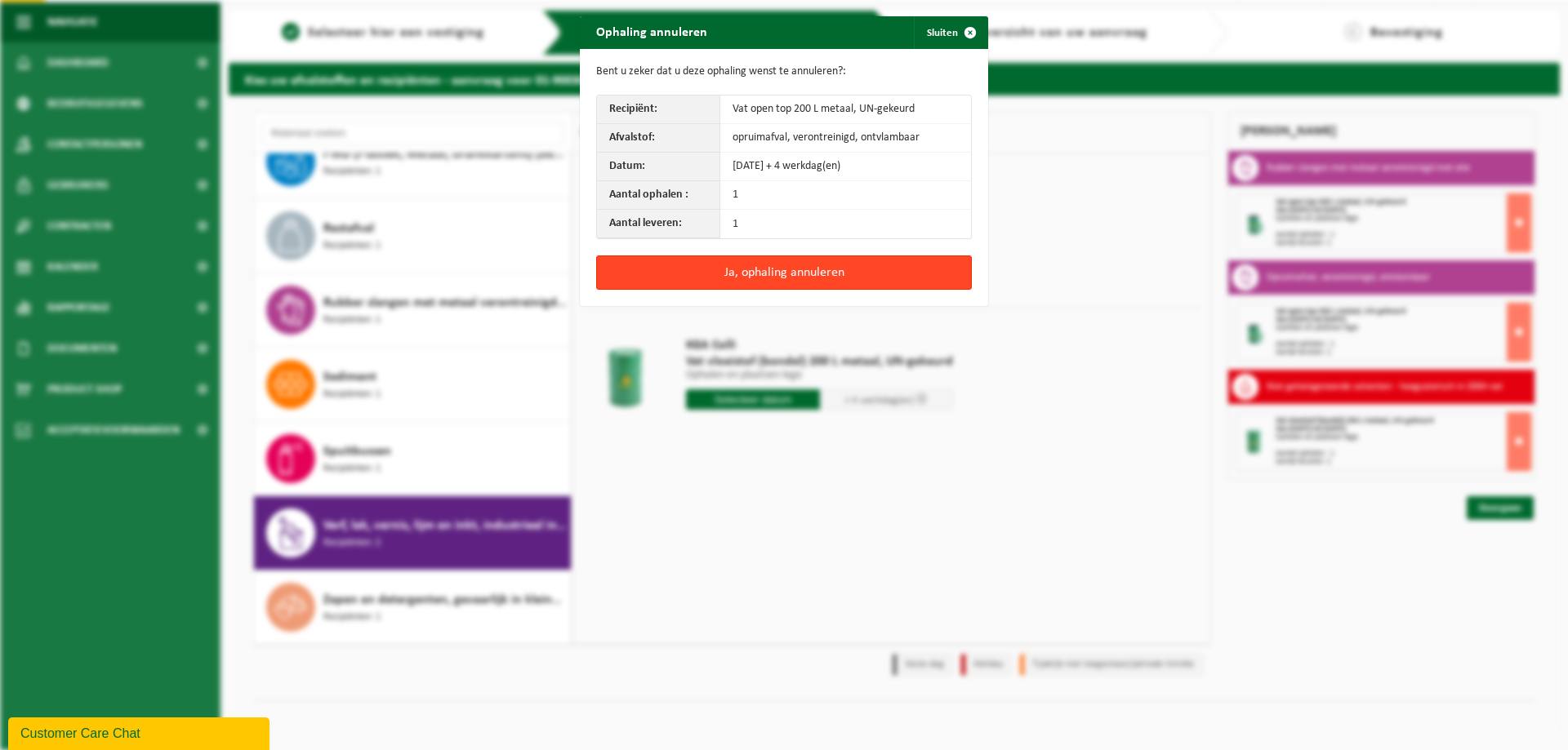
click at [799, 268] on button "Ja, ophaling annuleren" at bounding box center [784, 273] width 376 height 34
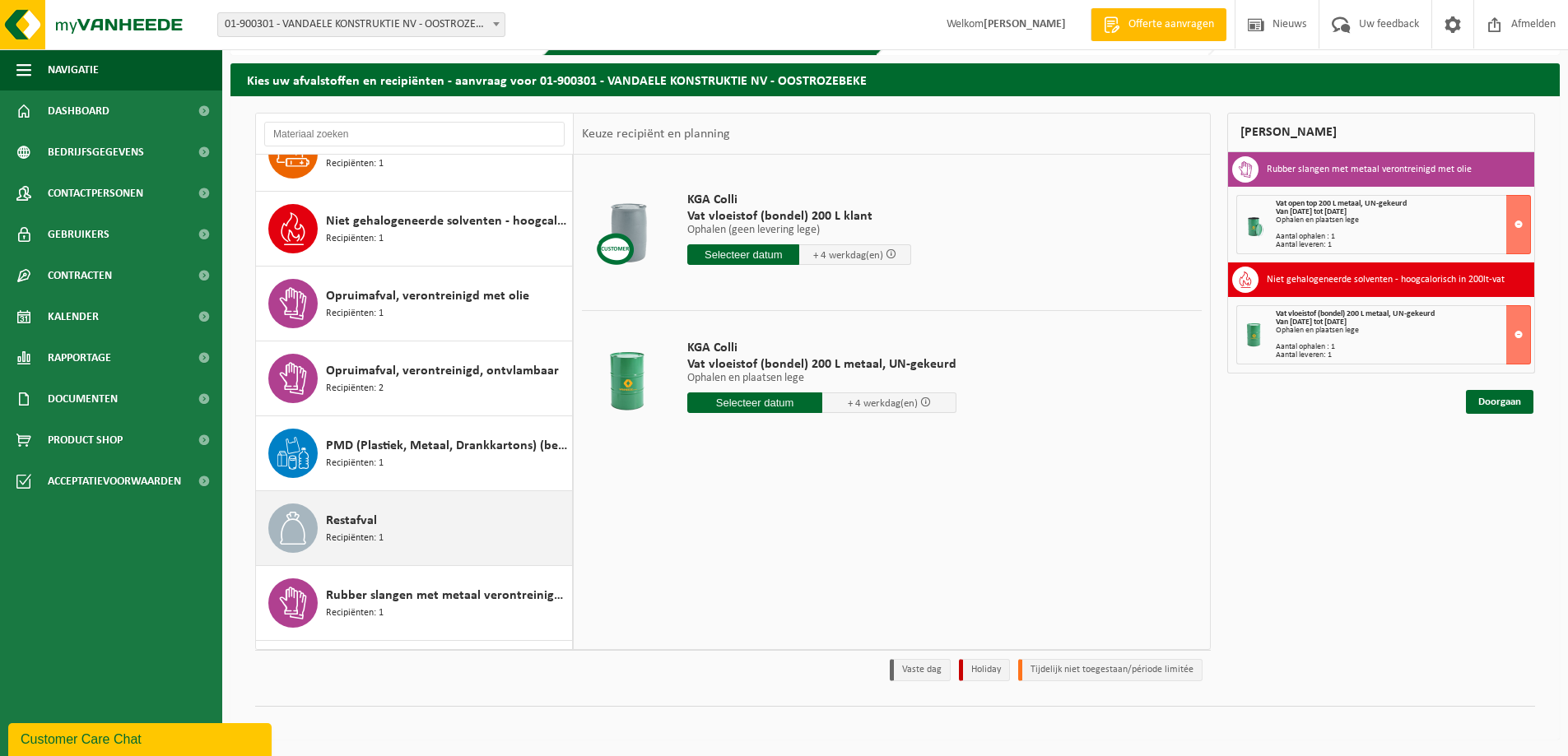
scroll to position [599, 0]
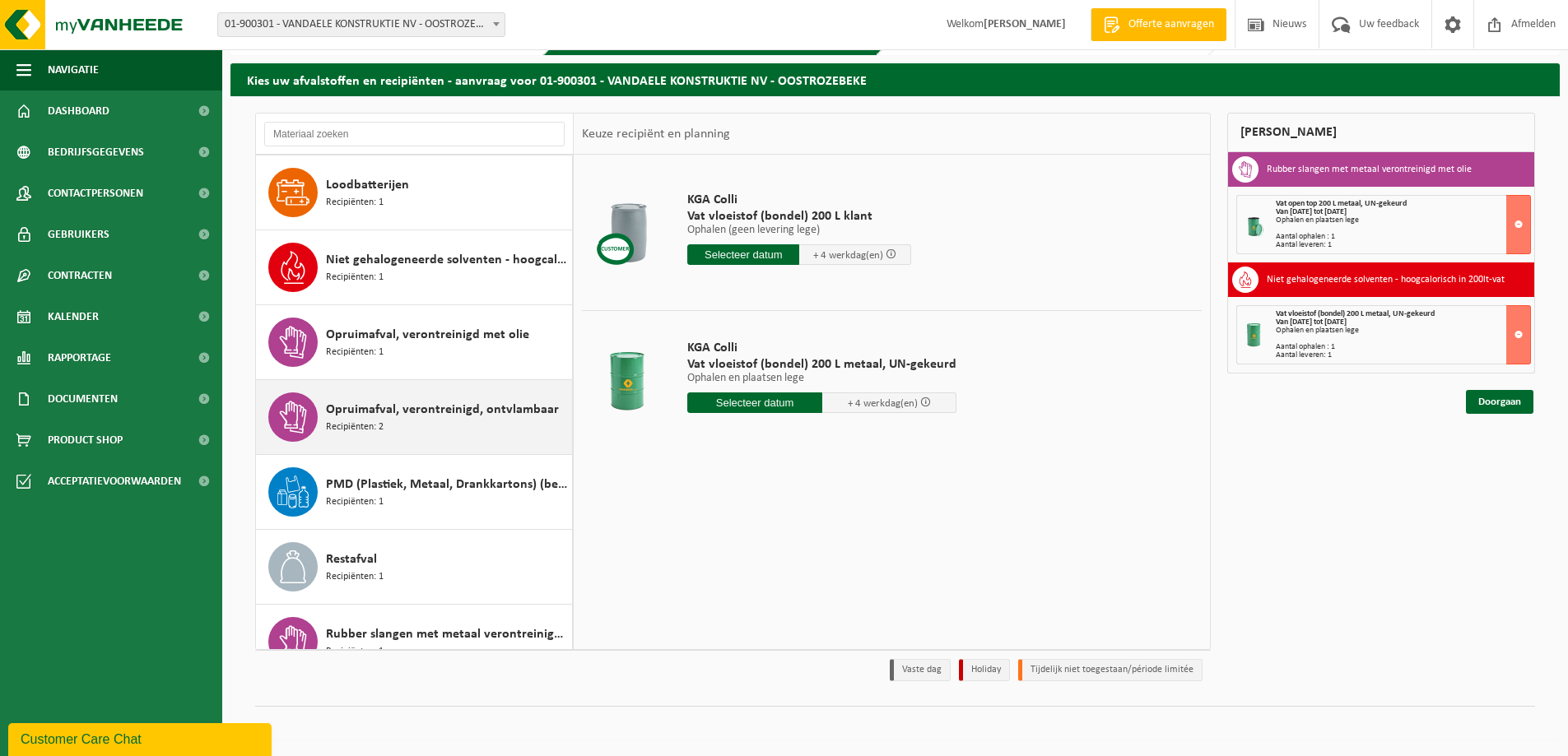
click at [410, 414] on span "Opruimafval, verontreinigd, ontvlambaar" at bounding box center [442, 410] width 233 height 20
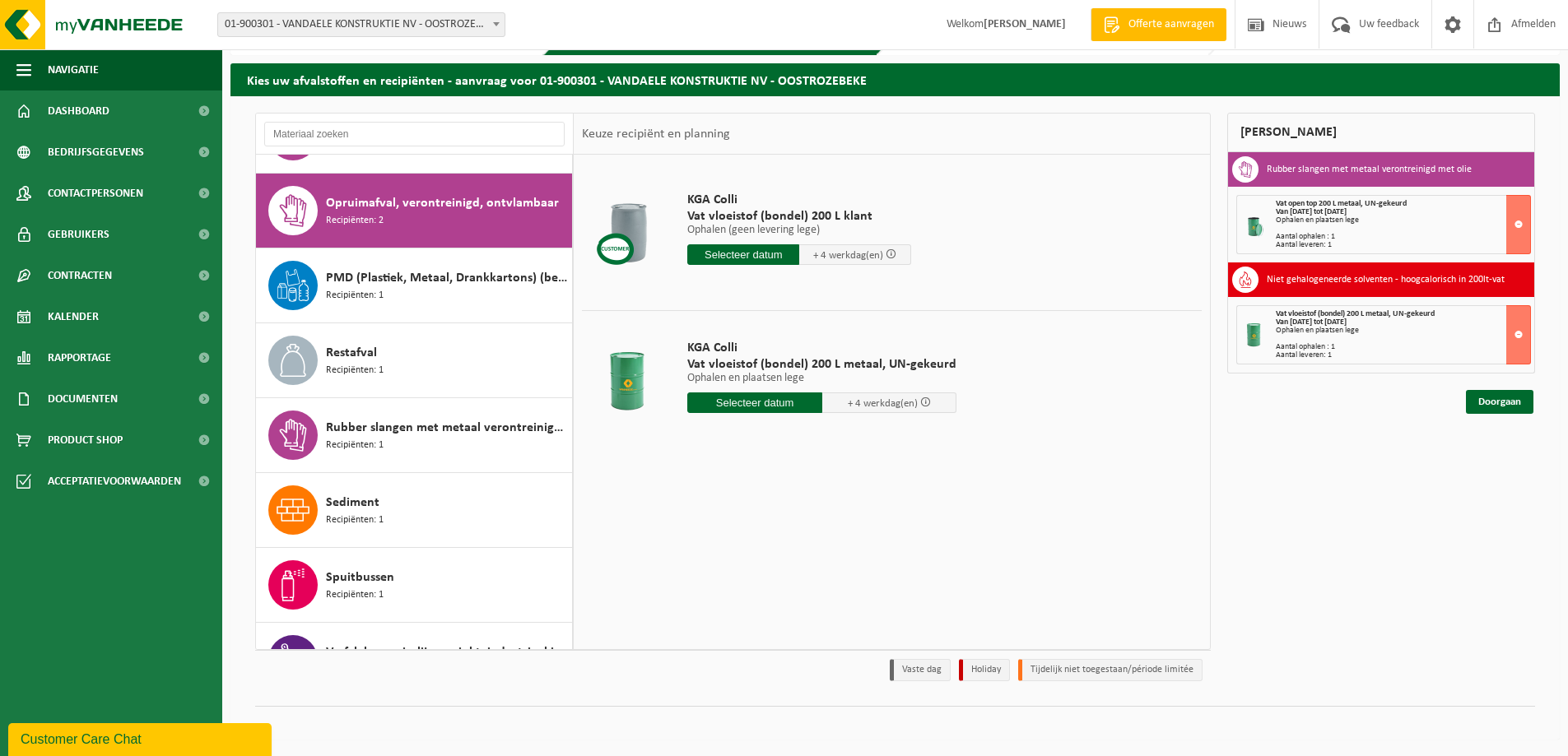
scroll to position [824, 0]
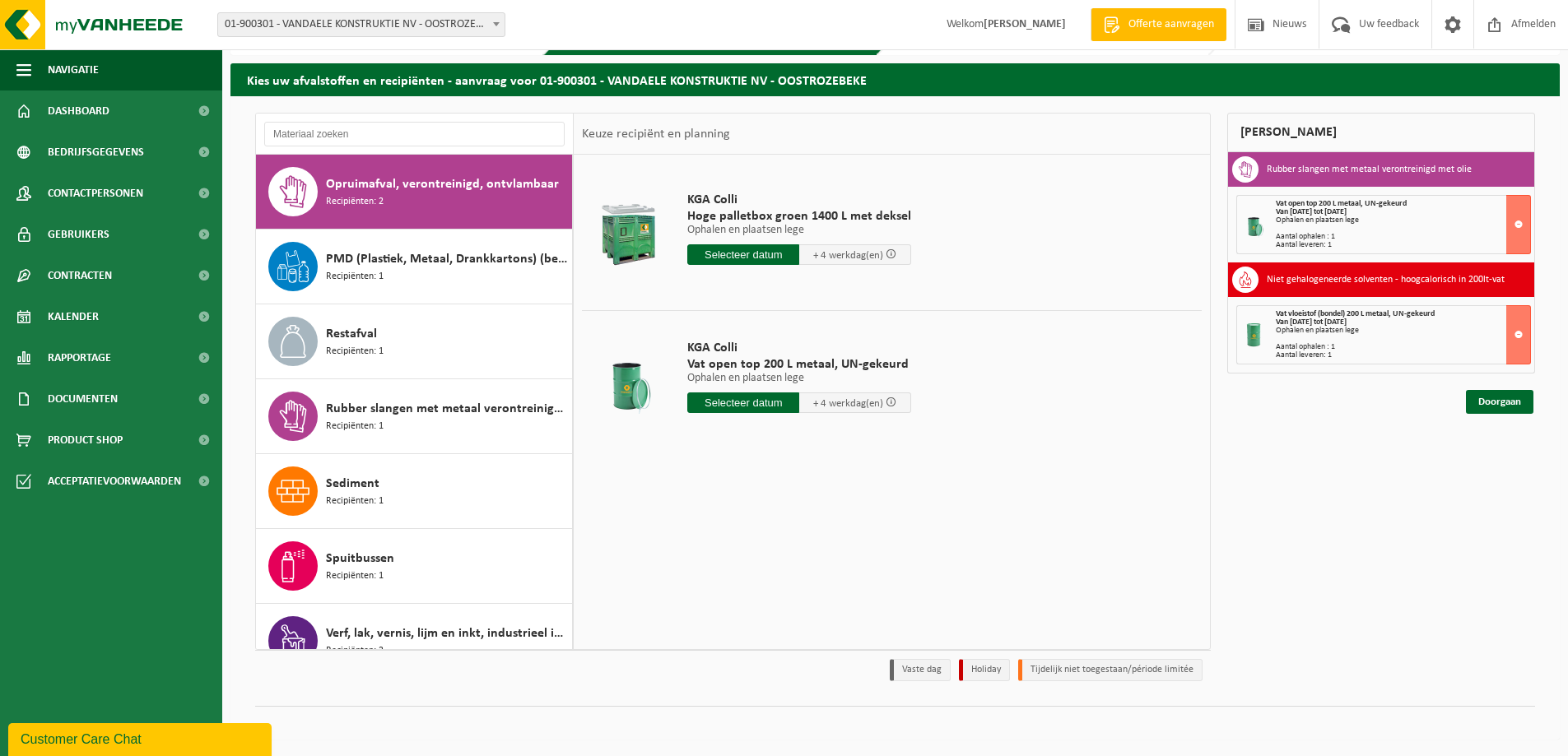
click at [746, 404] on input "text" at bounding box center [744, 402] width 112 height 20
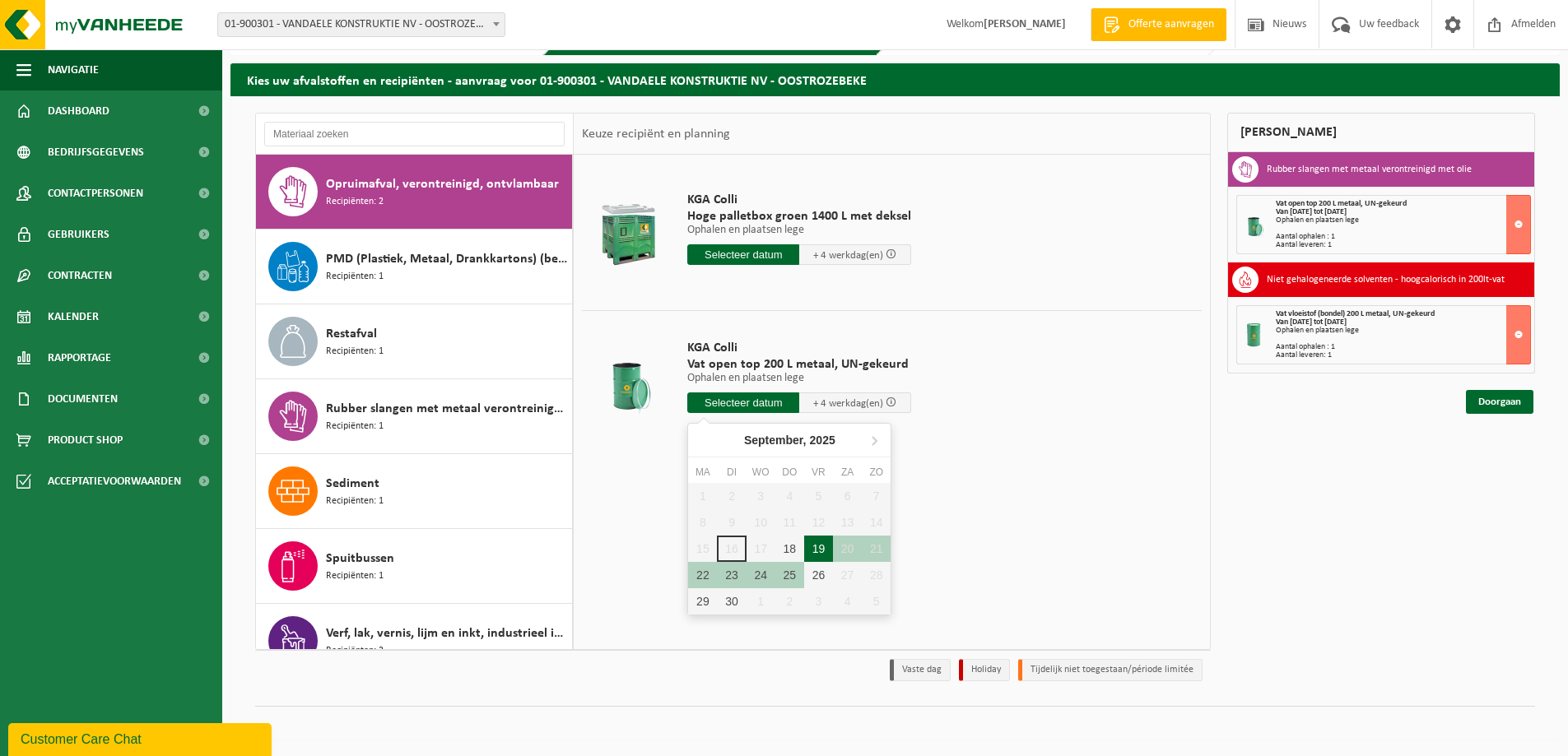
click at [821, 546] on div "19" at bounding box center [818, 549] width 28 height 27
type input "Van 2025-09-19"
type input "2025-09-19"
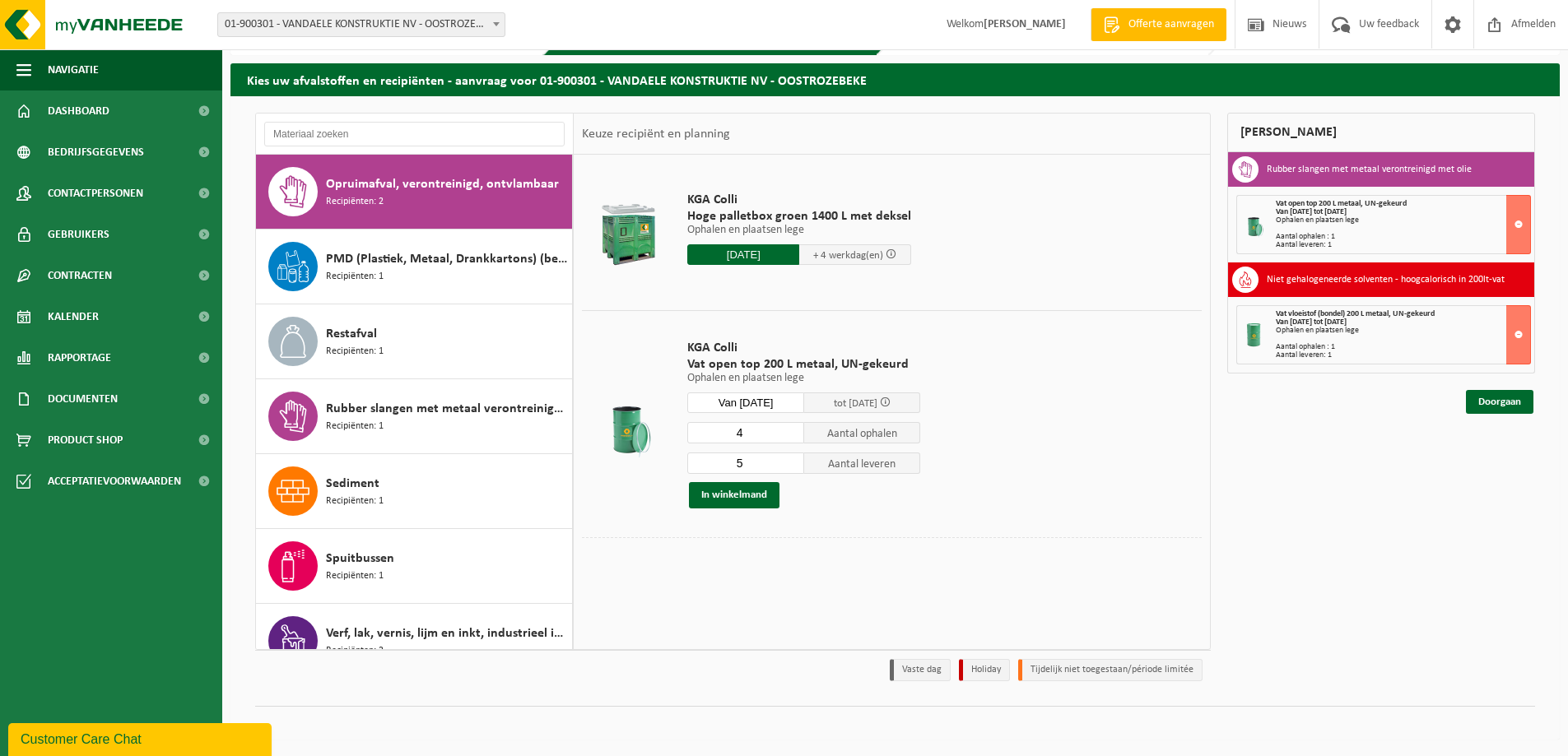
click at [789, 436] on input "4" at bounding box center [745, 433] width 117 height 21
click at [789, 436] on input "3" at bounding box center [745, 433] width 117 height 21
type input "2"
click at [789, 436] on input "2" at bounding box center [745, 433] width 117 height 21
click at [792, 468] on input "4" at bounding box center [745, 463] width 117 height 21
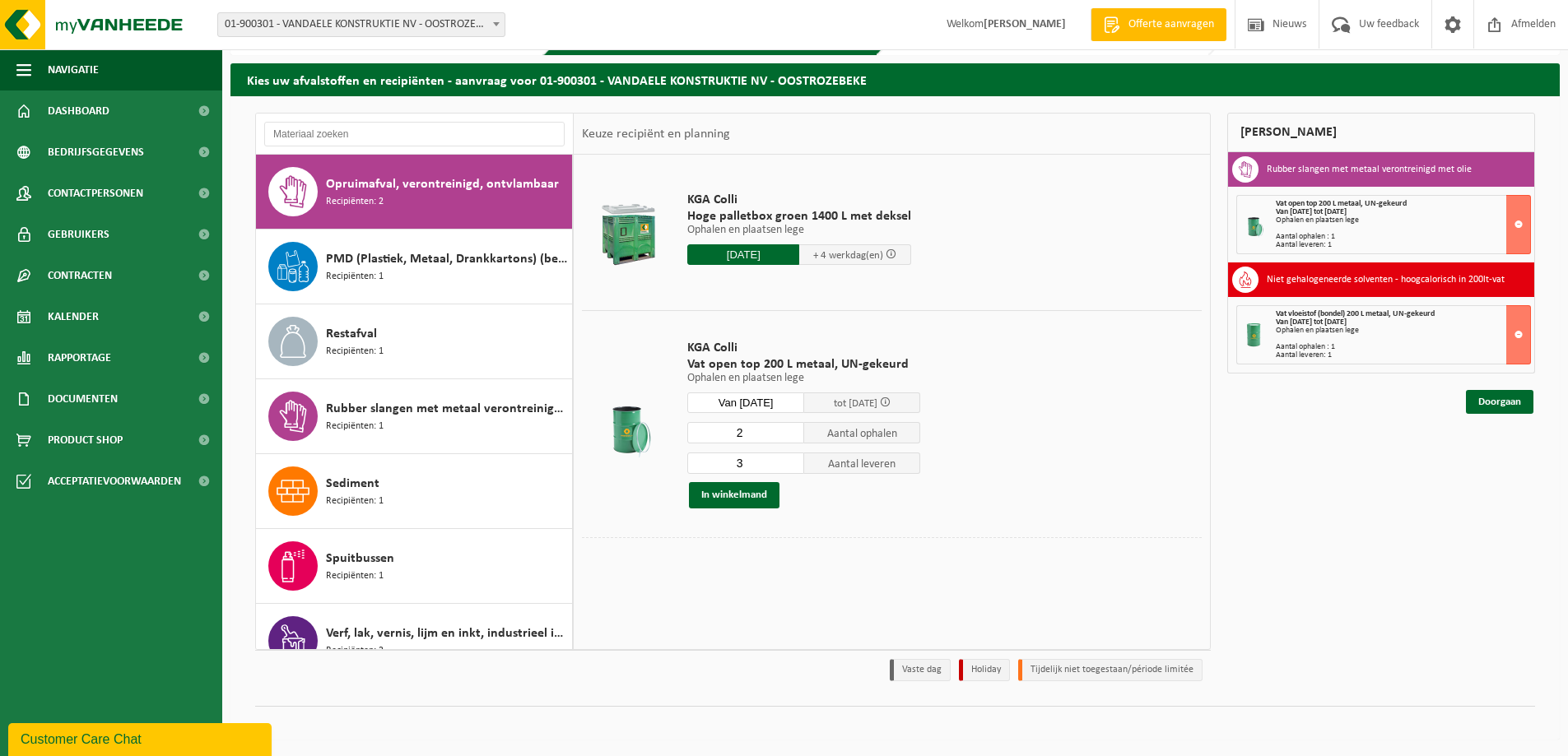
click at [792, 467] on input "3" at bounding box center [745, 463] width 117 height 21
type input "2"
click at [792, 467] on input "2" at bounding box center [745, 463] width 117 height 21
click at [748, 489] on button "In winkelmand" at bounding box center [735, 495] width 91 height 27
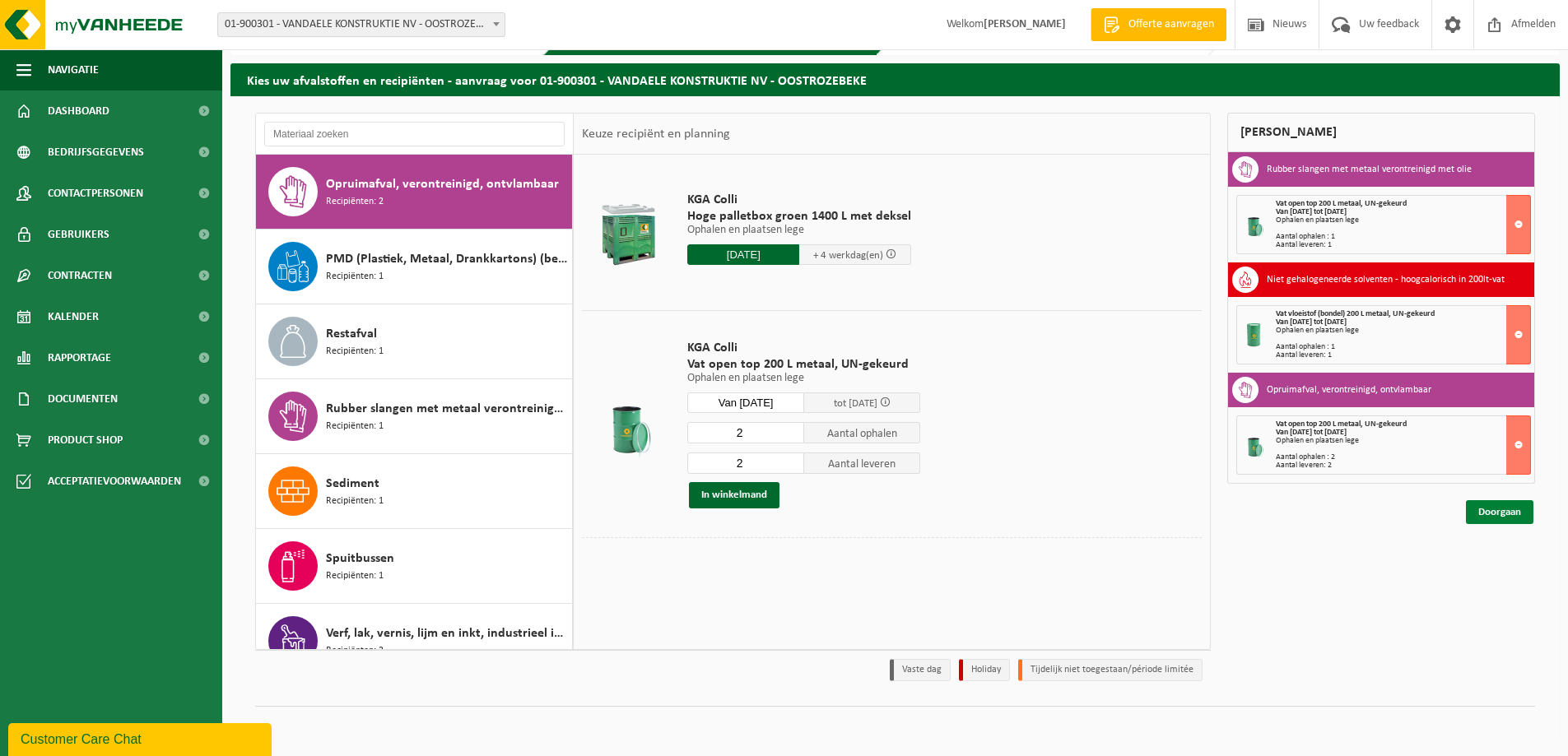
click at [1508, 519] on link "Doorgaan" at bounding box center [1500, 512] width 68 height 24
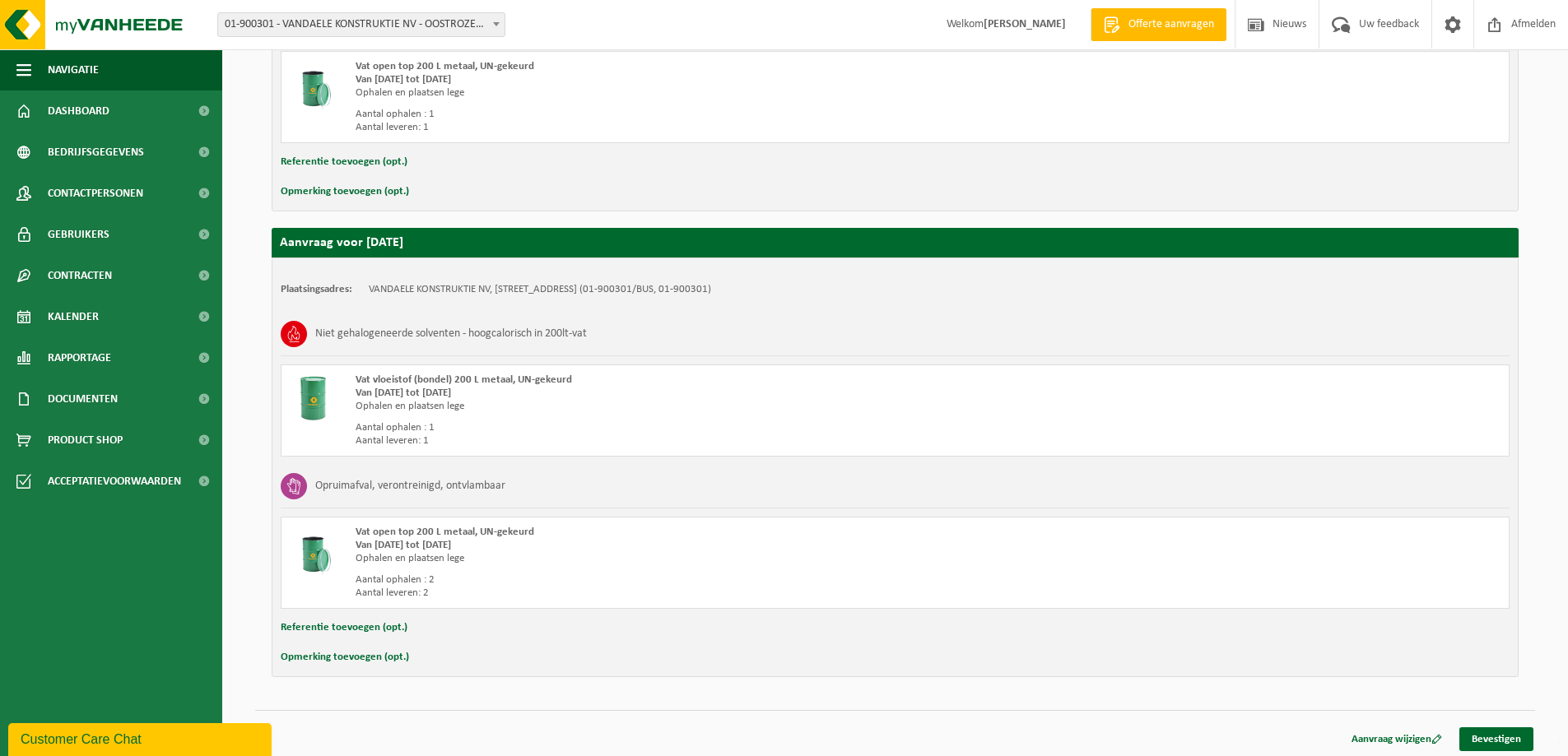
scroll to position [429, 0]
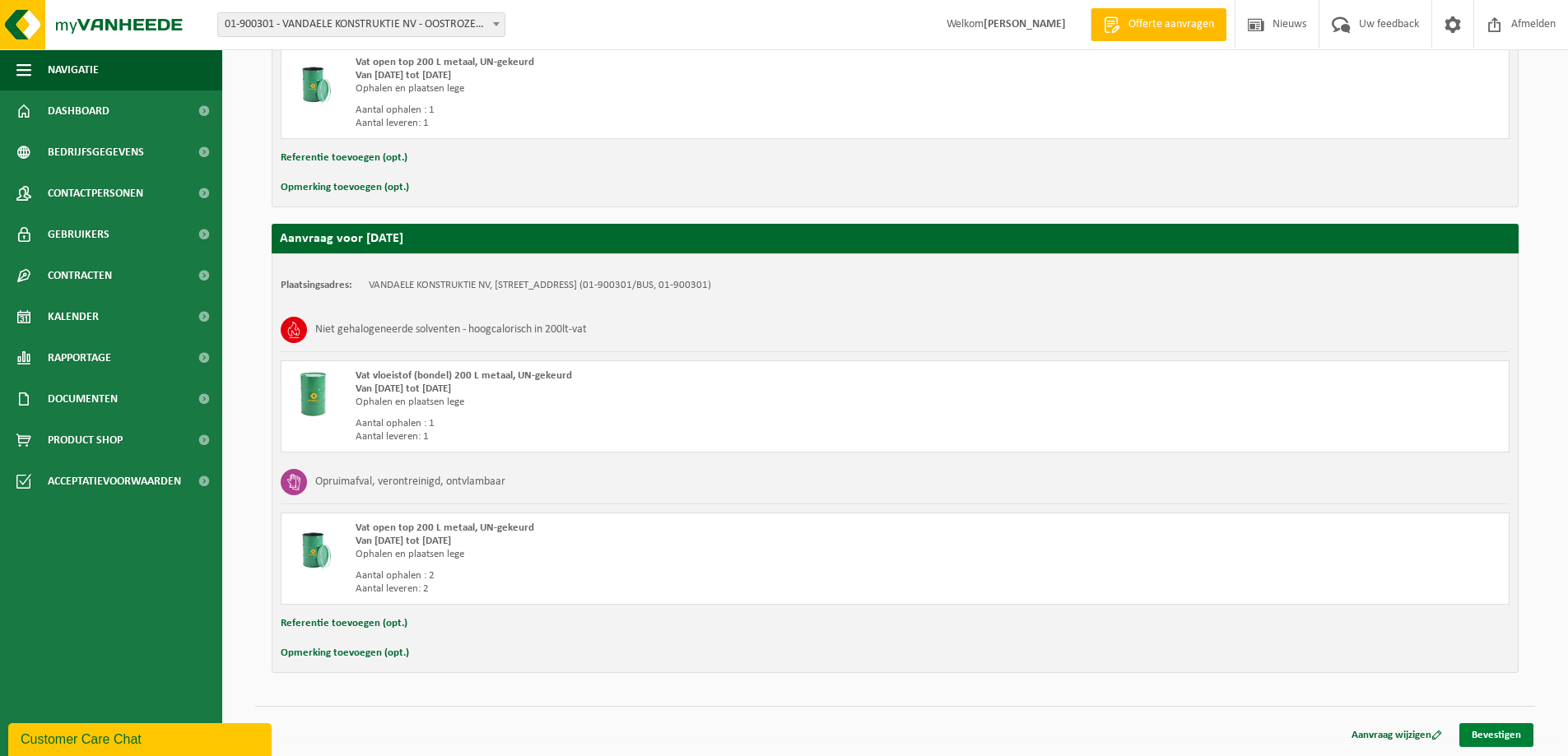
click at [1507, 734] on link "Bevestigen" at bounding box center [1496, 735] width 74 height 24
